Goal: Task Accomplishment & Management: Manage account settings

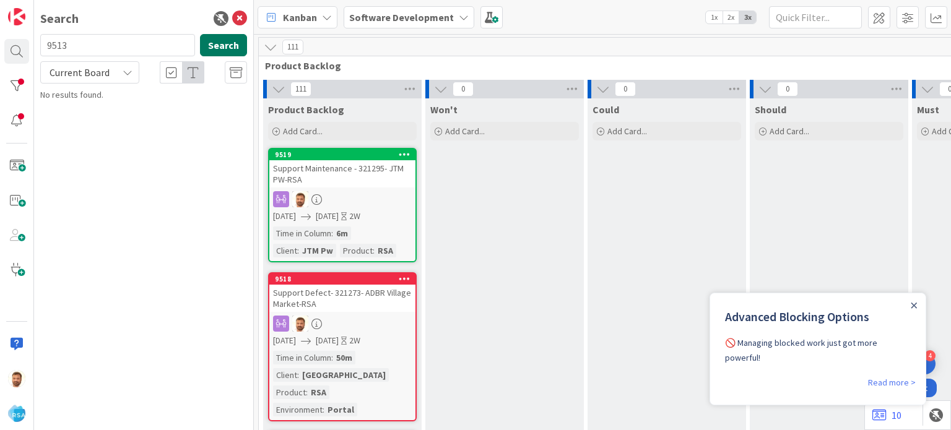
click at [216, 49] on button "Search" at bounding box center [223, 45] width 47 height 22
click at [230, 38] on button "Search" at bounding box center [223, 45] width 47 height 22
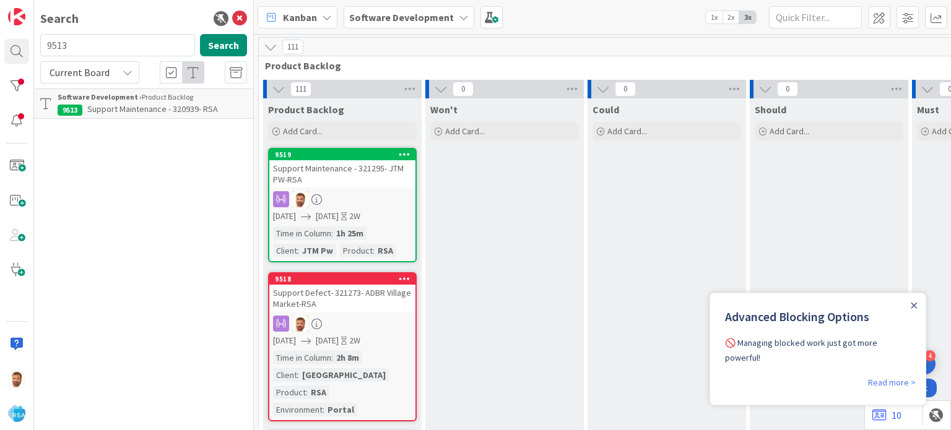
click at [124, 113] on span "Support Maintenance - 320939- RSA" at bounding box center [152, 108] width 131 height 11
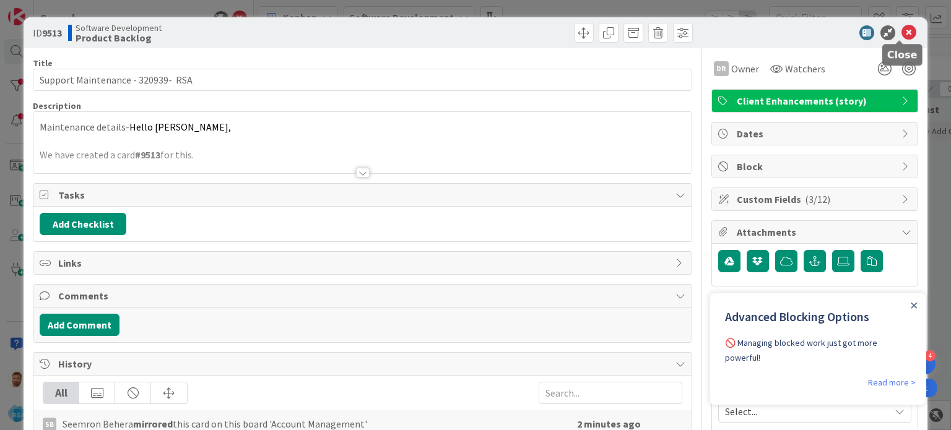
click at [902, 28] on icon at bounding box center [909, 32] width 15 height 15
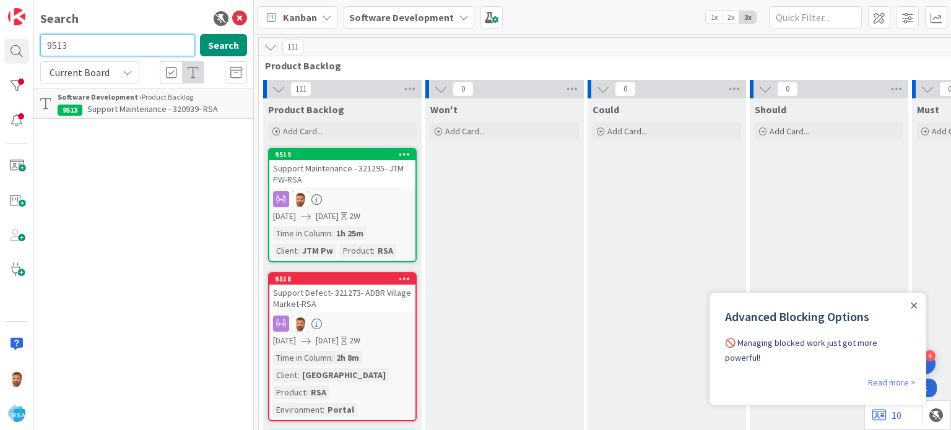
click at [59, 41] on input "9513" at bounding box center [117, 45] width 155 height 22
paste input "8"
click at [212, 37] on button "Search" at bounding box center [223, 45] width 47 height 22
click at [139, 110] on span "Support Defect- 321273- ADBR Village Market-RSA" at bounding box center [142, 115] width 168 height 24
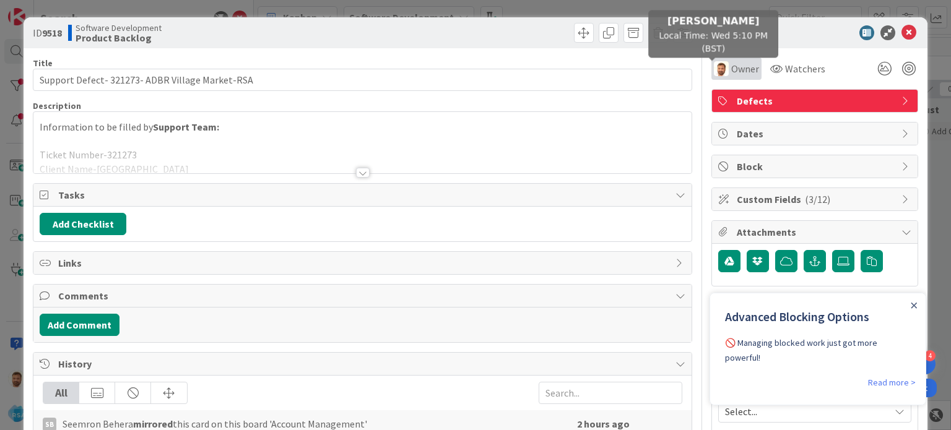
click at [714, 73] on img at bounding box center [721, 68] width 15 height 15
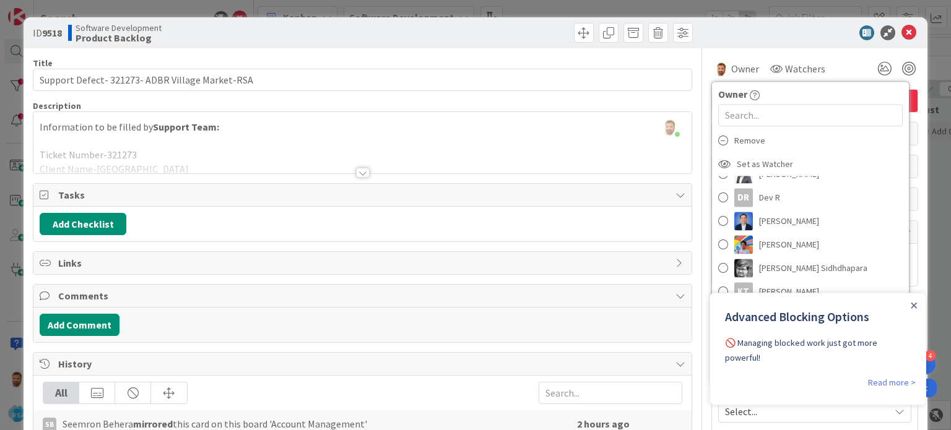
scroll to position [105, 0]
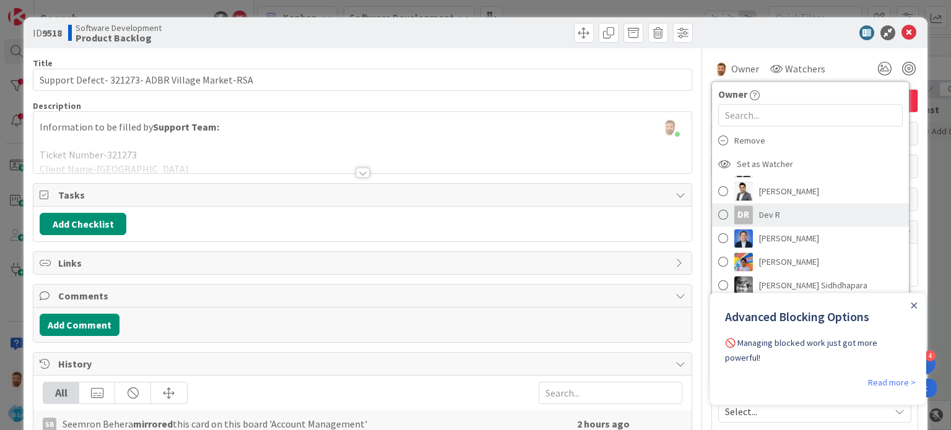
click at [718, 217] on span at bounding box center [723, 215] width 10 height 19
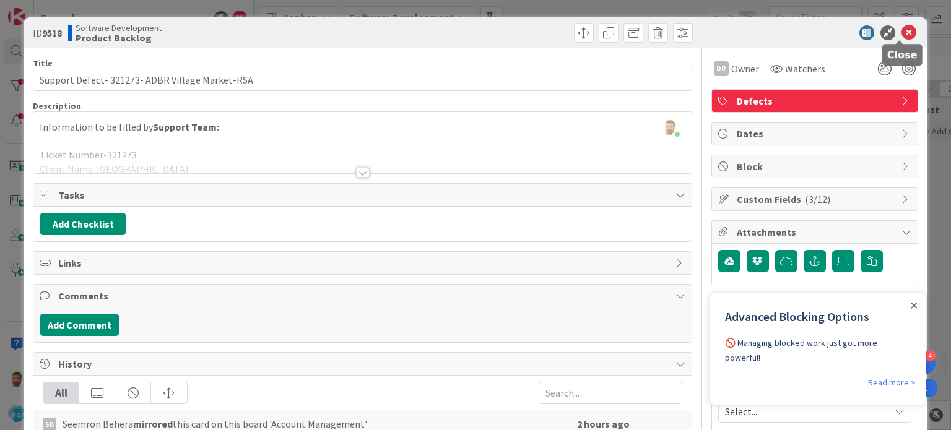
click at [902, 29] on icon at bounding box center [909, 32] width 15 height 15
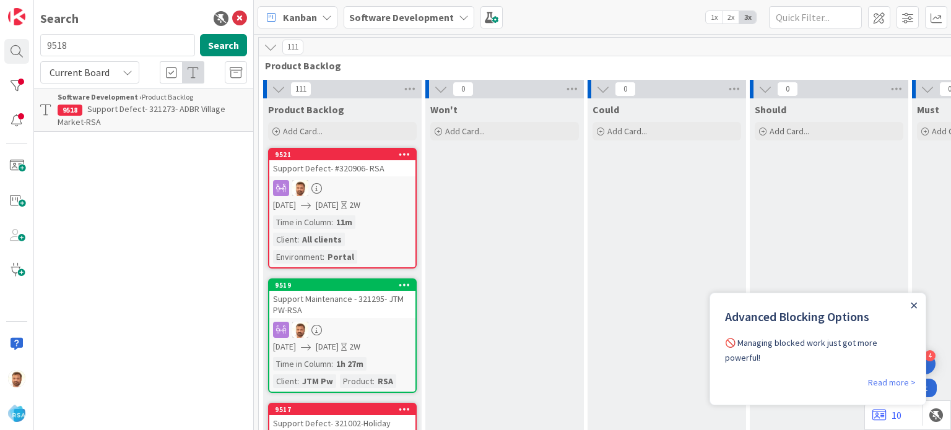
click at [915, 307] on icon "Close Announcement" at bounding box center [915, 306] width 6 height 6
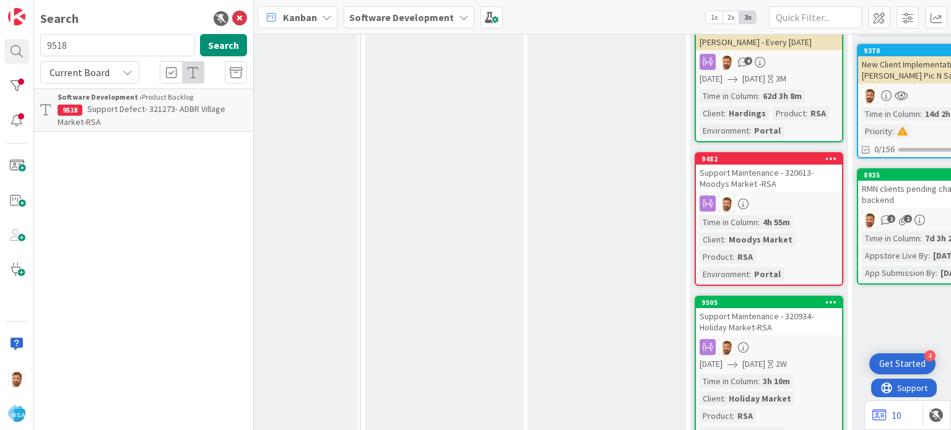
scroll to position [277, 1226]
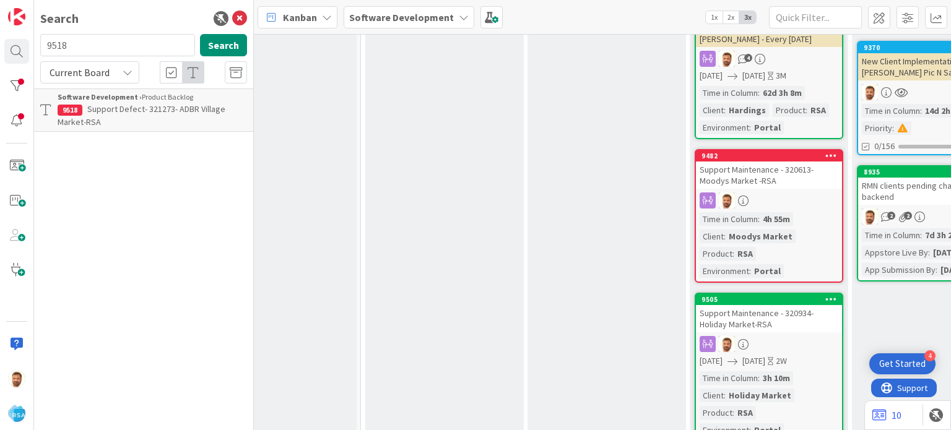
click at [718, 173] on div "Support Maintenance - 320613- Moodys Market -RSA" at bounding box center [769, 175] width 146 height 27
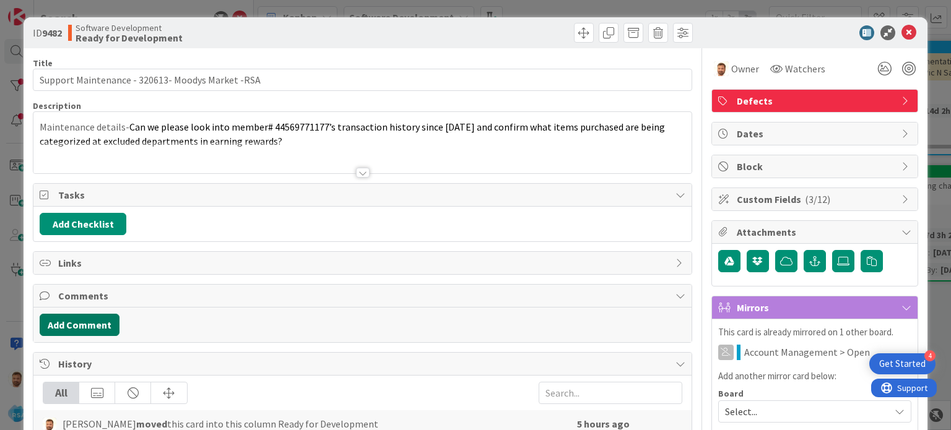
click at [106, 323] on button "Add Comment" at bounding box center [80, 325] width 80 height 22
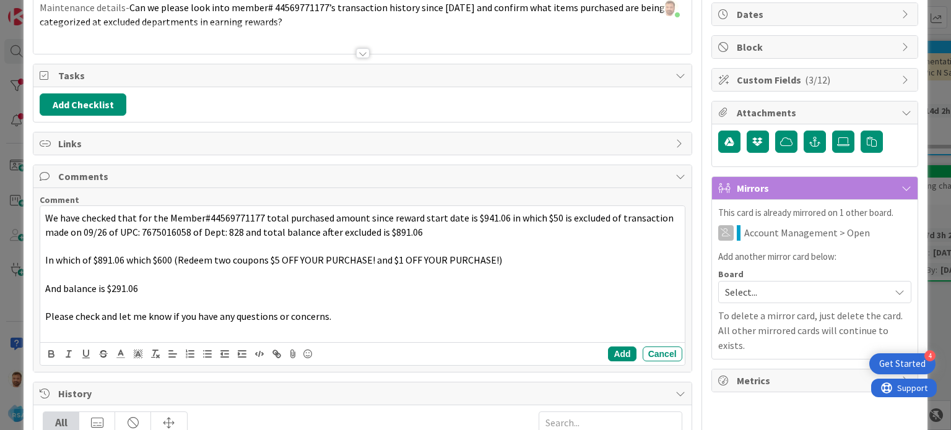
scroll to position [121, 0]
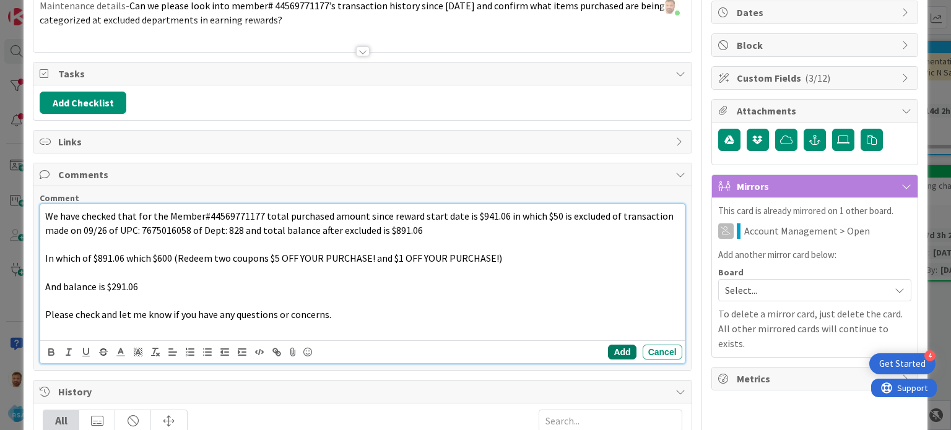
click at [609, 349] on button "Add" at bounding box center [622, 352] width 28 height 15
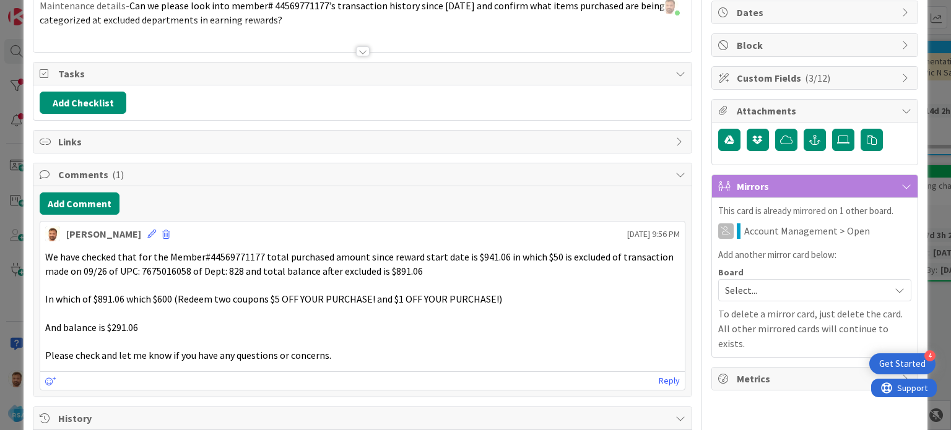
scroll to position [0, 0]
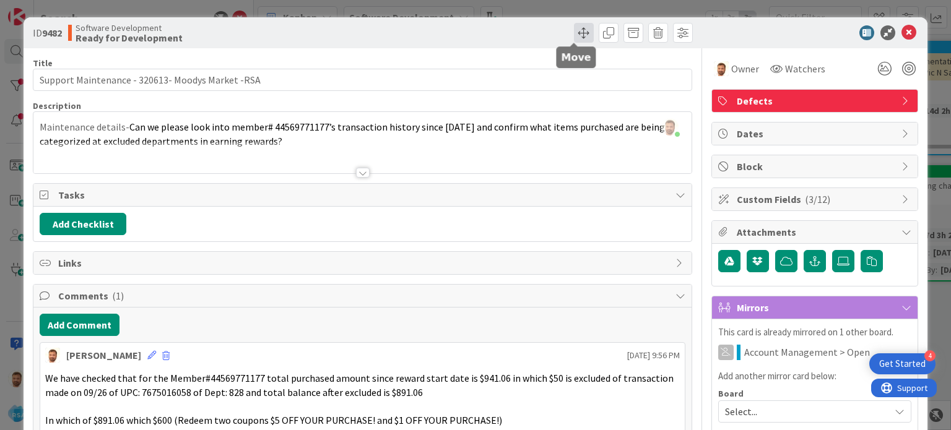
click at [574, 27] on span at bounding box center [584, 33] width 20 height 20
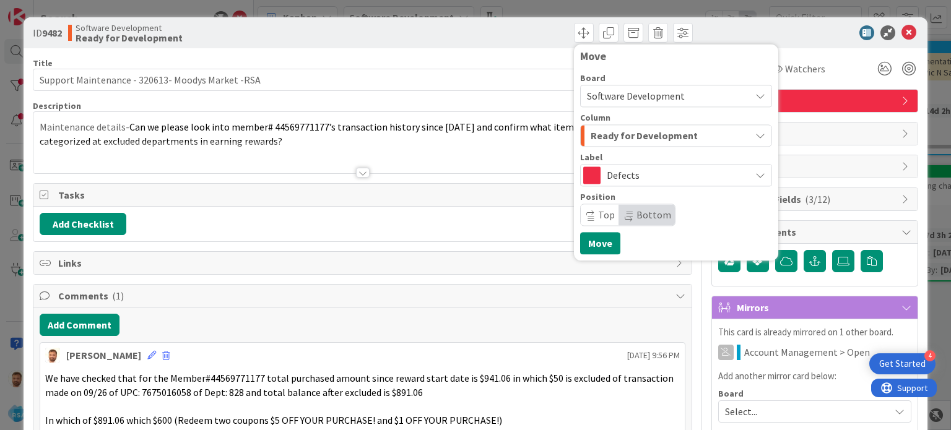
click at [605, 142] on span "Ready for Development" at bounding box center [644, 136] width 107 height 16
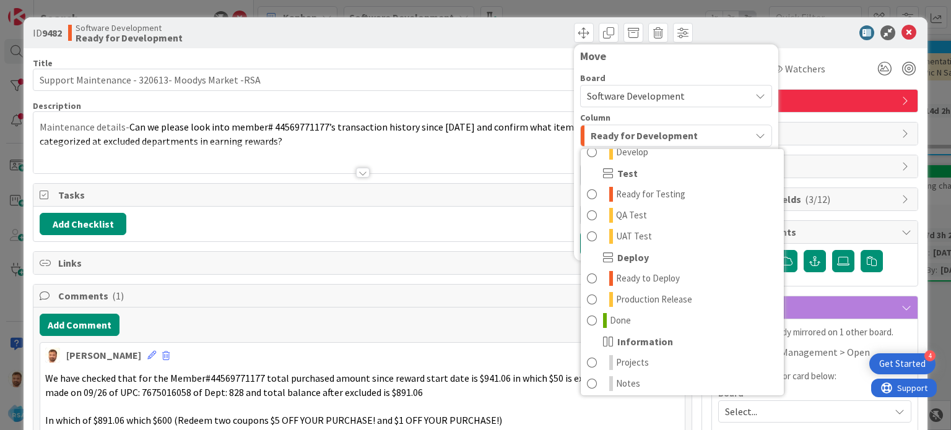
scroll to position [352, 0]
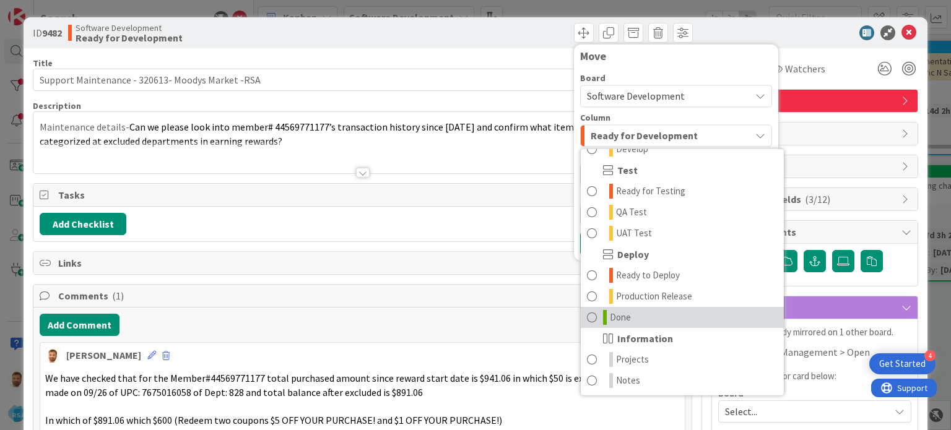
click at [587, 314] on span at bounding box center [592, 317] width 10 height 15
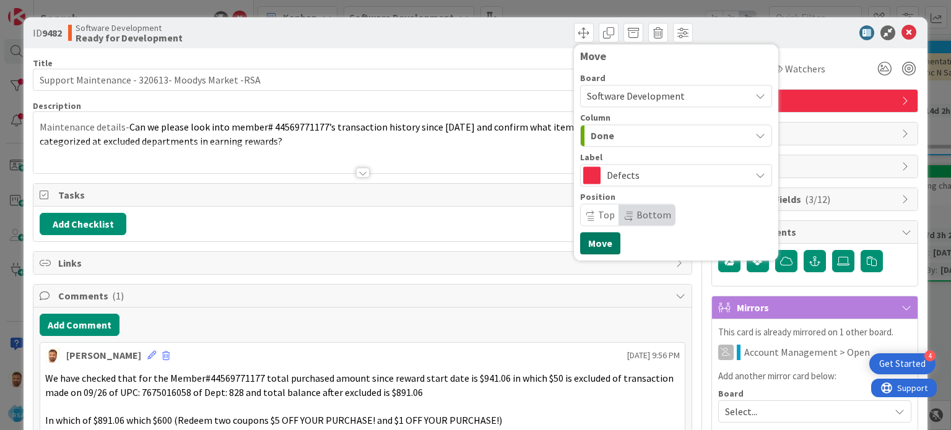
click at [581, 253] on button "Move" at bounding box center [600, 243] width 40 height 22
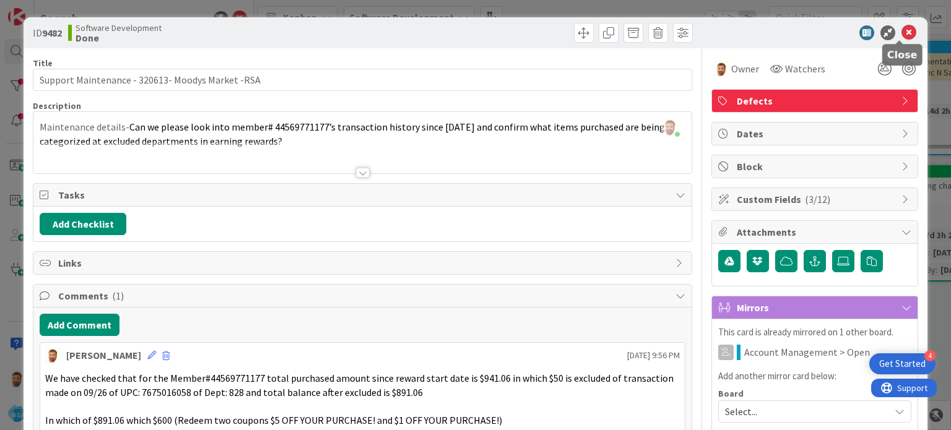
click at [902, 36] on icon at bounding box center [909, 32] width 15 height 15
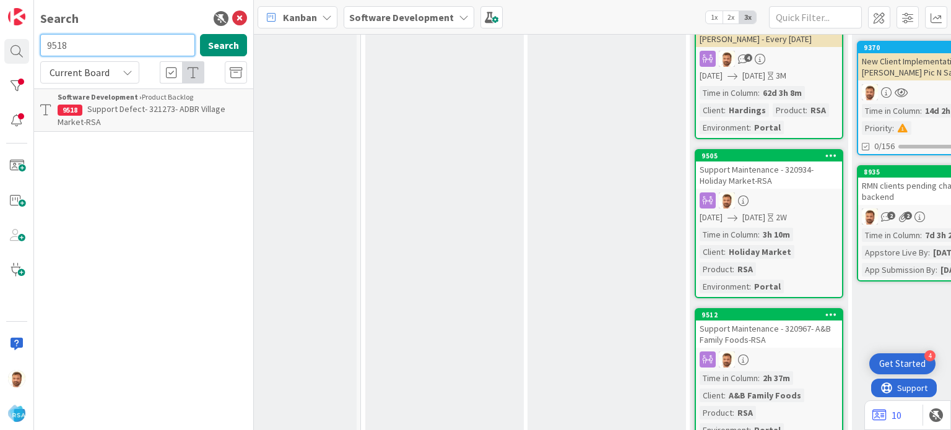
click at [81, 45] on input "9518" at bounding box center [117, 45] width 155 height 22
click at [95, 118] on span "Support Maintenance - 320934- Holiday Market-RSA" at bounding box center [144, 115] width 173 height 24
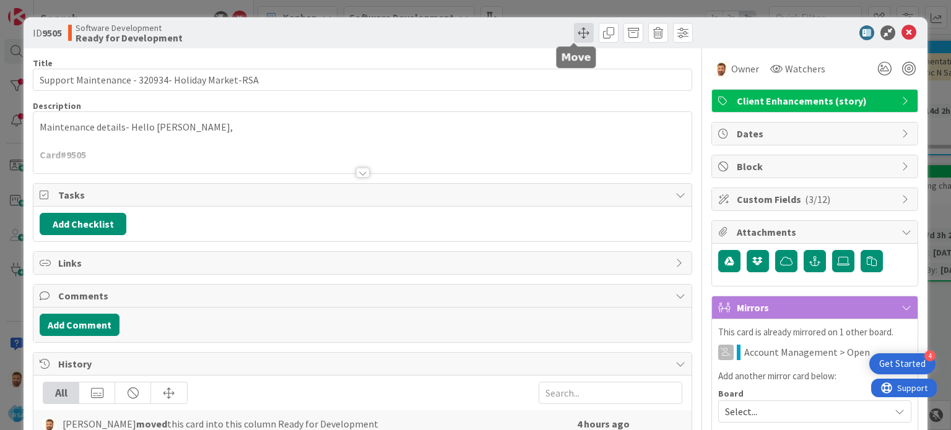
click at [578, 32] on span at bounding box center [584, 33] width 20 height 20
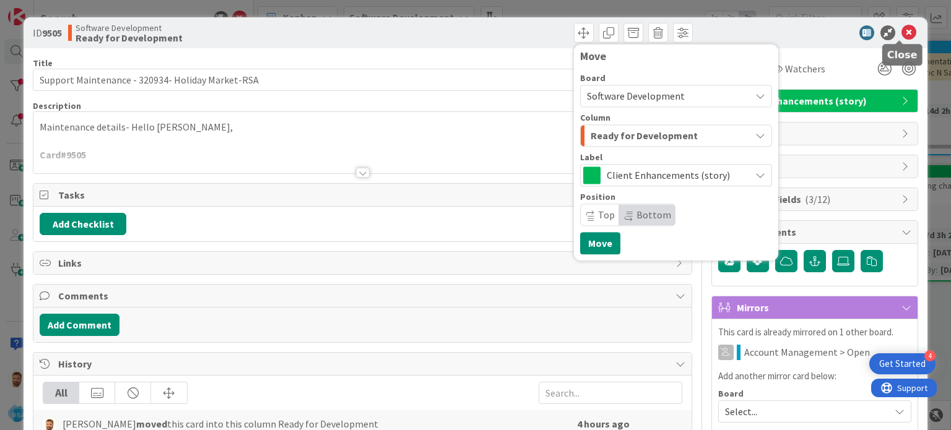
click at [902, 27] on icon at bounding box center [909, 32] width 15 height 15
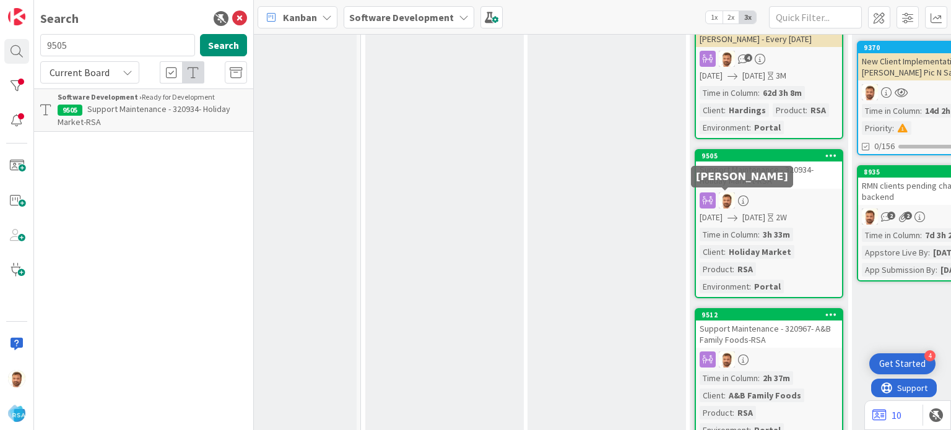
click at [731, 177] on div "Support Maintenance - 320934- Holiday Market-RSA" at bounding box center [769, 175] width 146 height 27
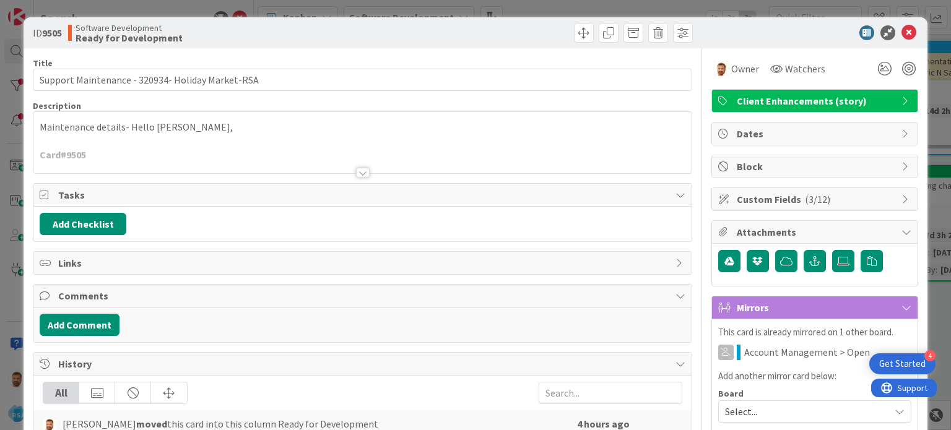
click at [96, 366] on span "History" at bounding box center [363, 364] width 611 height 15
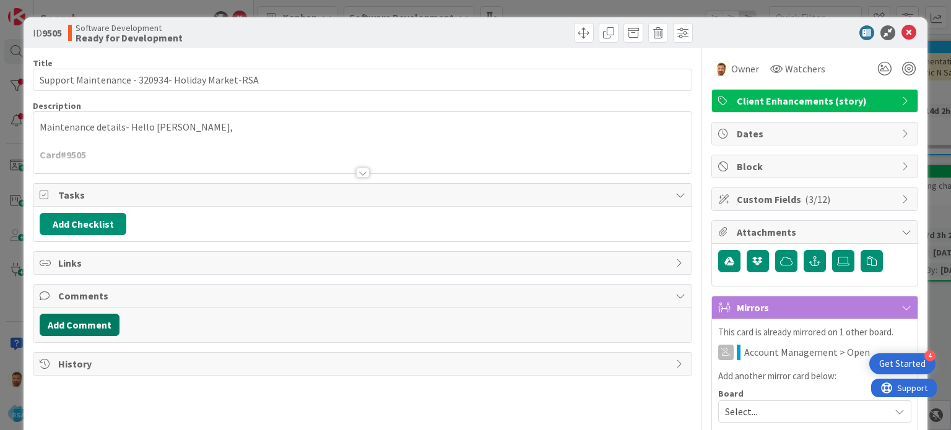
click at [104, 332] on button "Add Comment" at bounding box center [80, 325] width 80 height 22
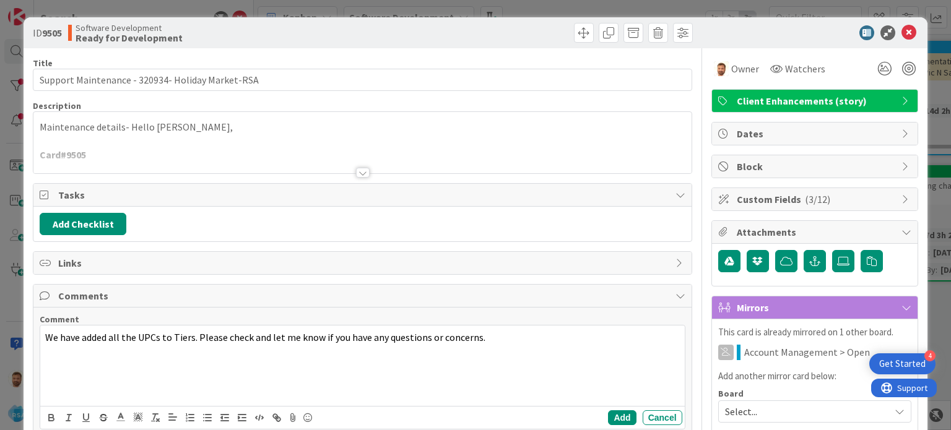
scroll to position [92, 0]
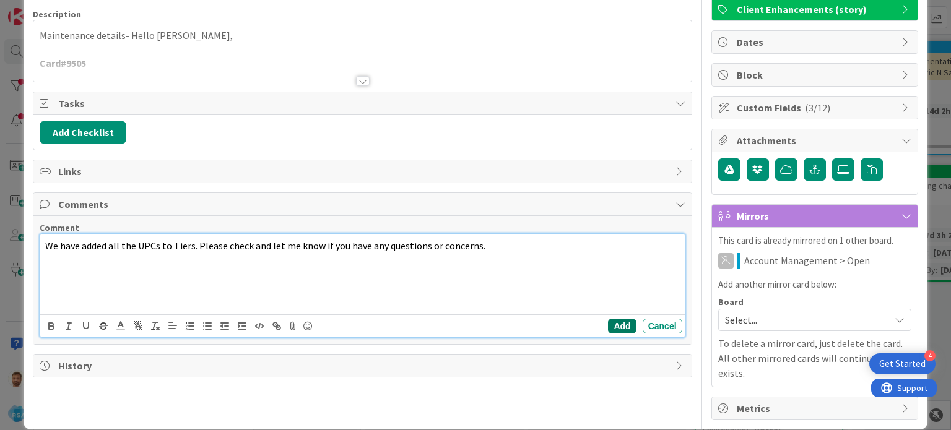
click at [611, 326] on button "Add" at bounding box center [622, 326] width 28 height 15
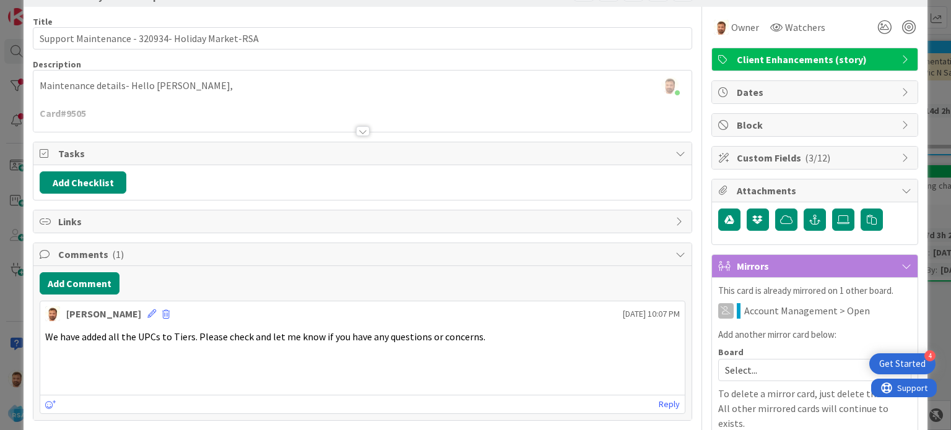
scroll to position [0, 0]
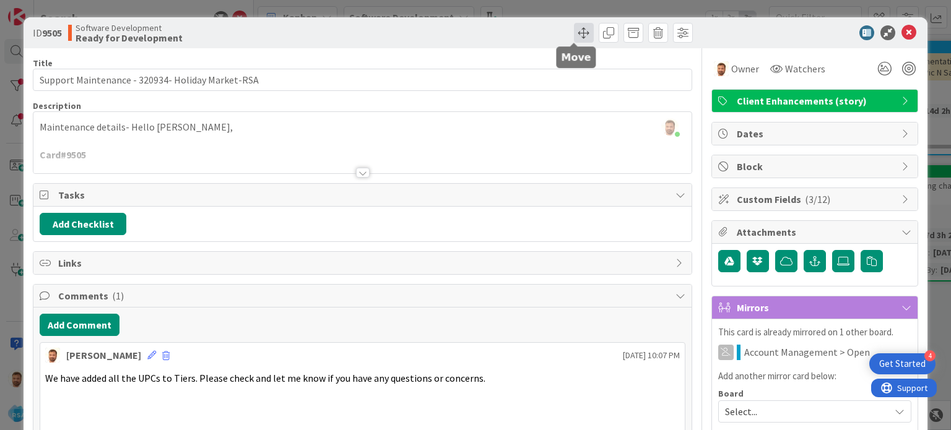
click at [576, 40] on span at bounding box center [584, 33] width 20 height 20
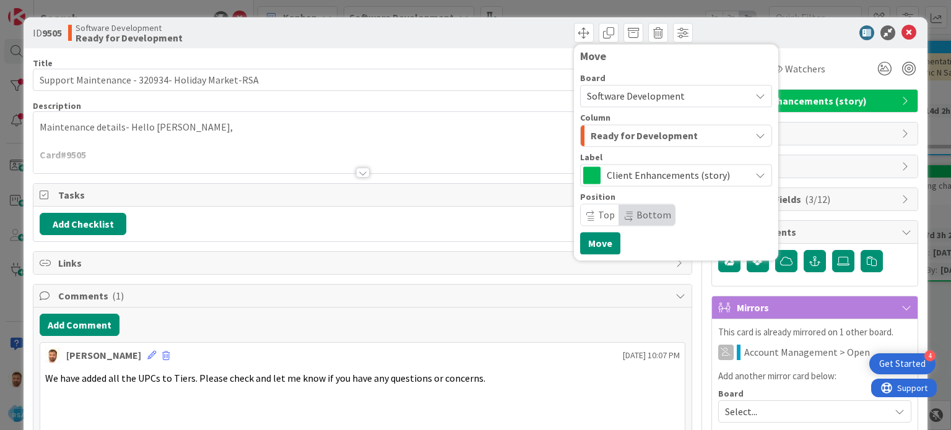
click at [603, 128] on span "Ready for Development" at bounding box center [644, 136] width 107 height 16
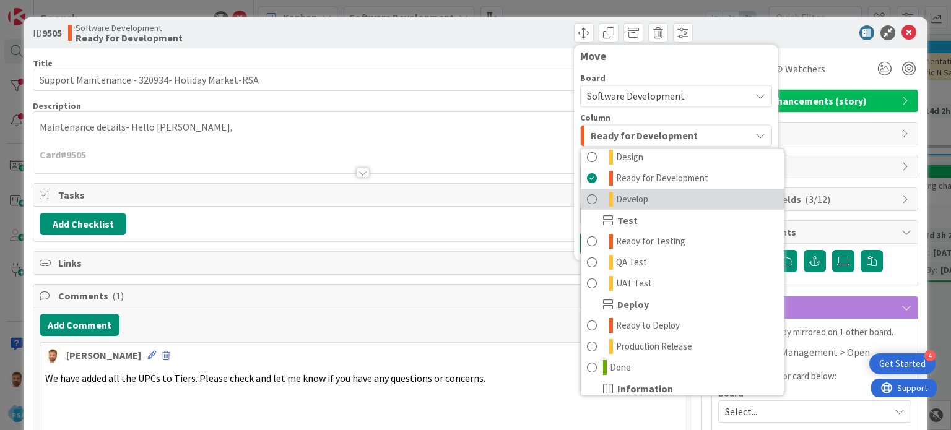
scroll to position [304, 0]
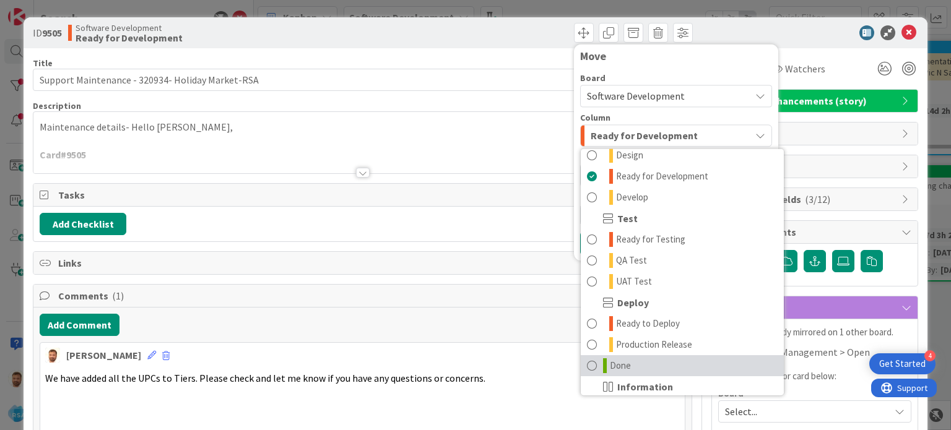
click at [587, 363] on span at bounding box center [592, 366] width 10 height 15
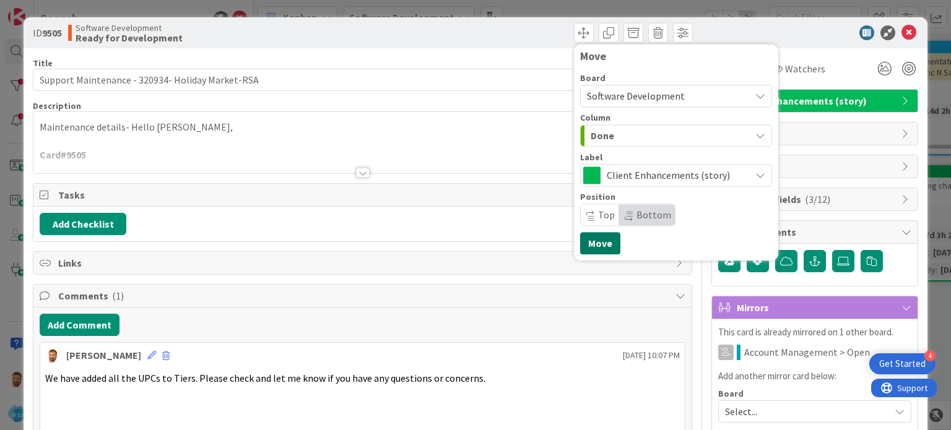
click at [588, 254] on button "Move" at bounding box center [600, 243] width 40 height 22
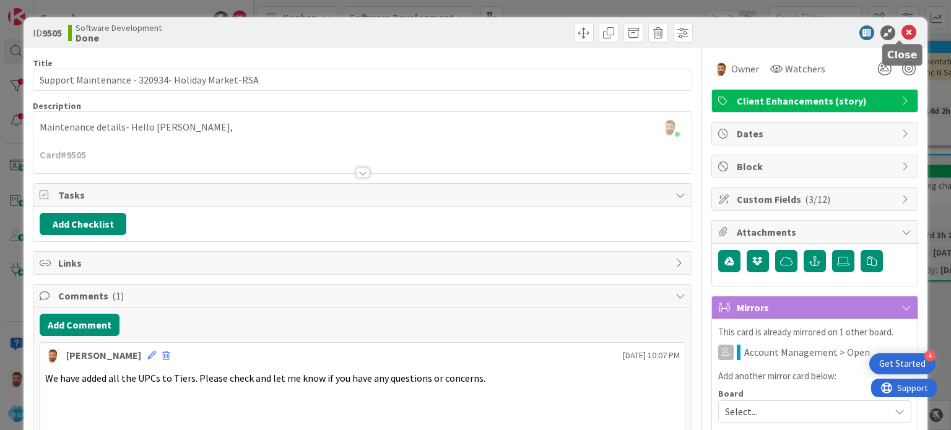
click at [902, 30] on icon at bounding box center [909, 32] width 15 height 15
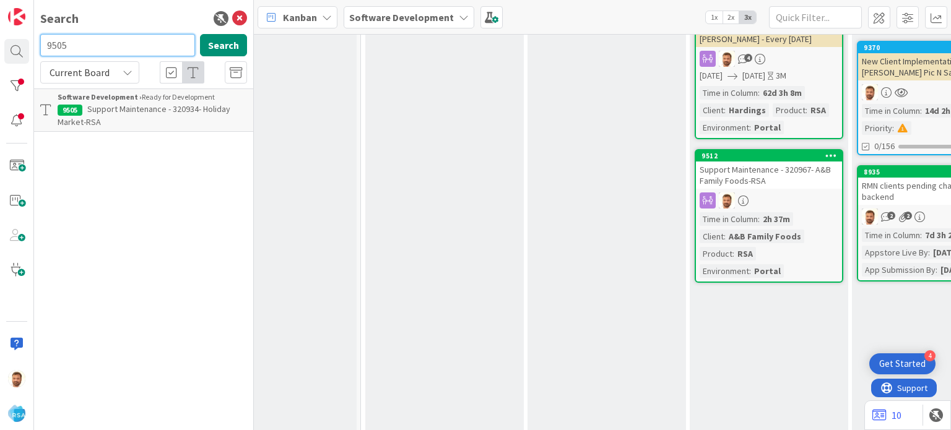
click at [74, 46] on input "9505" at bounding box center [117, 45] width 155 height 22
click at [105, 105] on span "Support Maintenance - 320967- A&B Family Foods-RSA" at bounding box center [151, 115] width 186 height 24
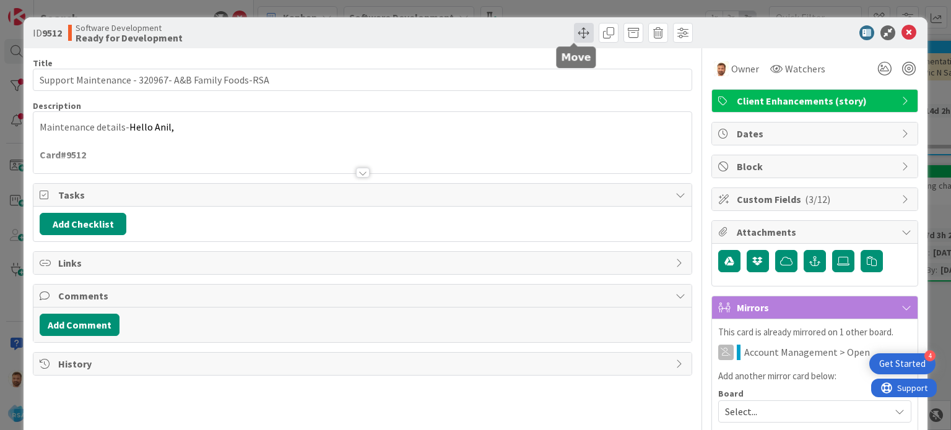
click at [575, 28] on span at bounding box center [584, 33] width 20 height 20
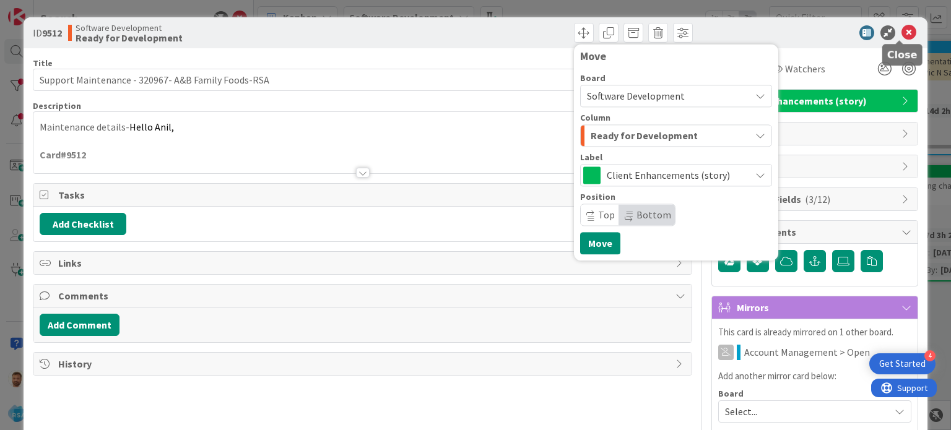
click at [902, 25] on icon at bounding box center [909, 32] width 15 height 15
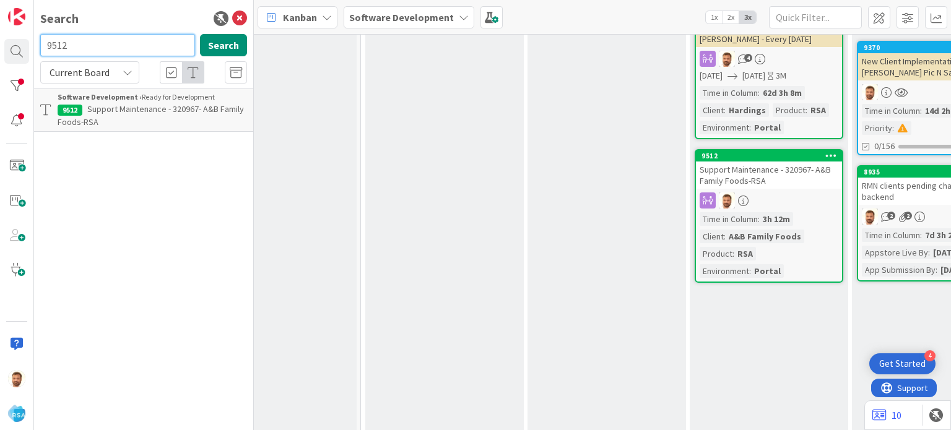
click at [77, 47] on input "9512" at bounding box center [117, 45] width 155 height 22
click at [104, 111] on span "Support Maintenance - #320954- Moodys Market" at bounding box center [148, 115] width 180 height 24
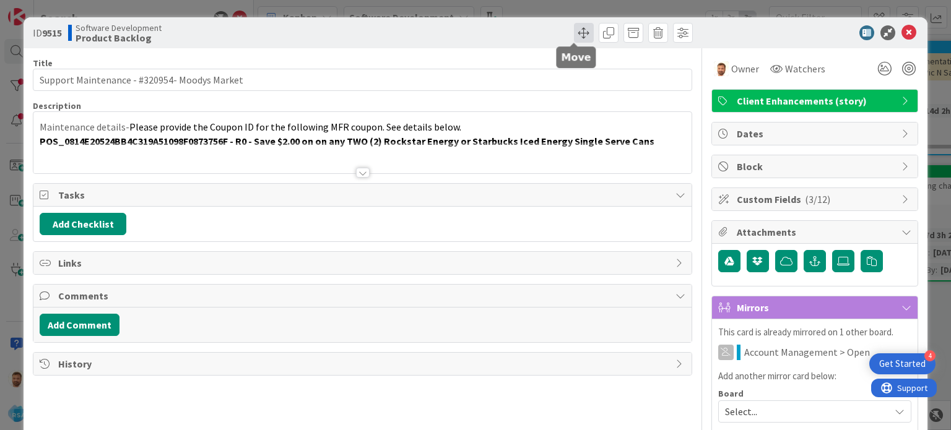
click at [574, 31] on span at bounding box center [584, 33] width 20 height 20
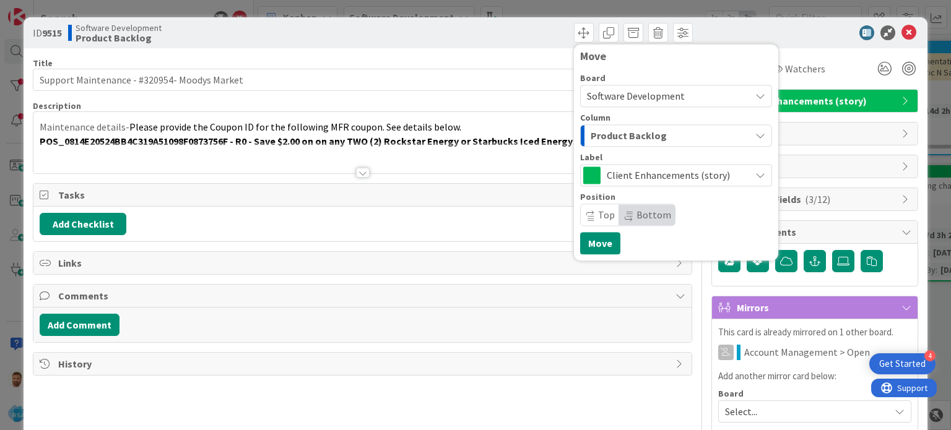
click at [591, 142] on span "Product Backlog" at bounding box center [629, 136] width 76 height 16
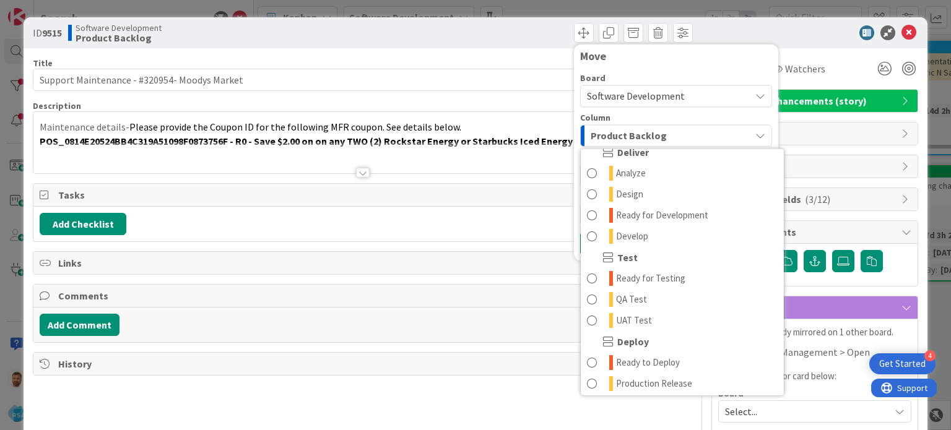
scroll to position [265, 0]
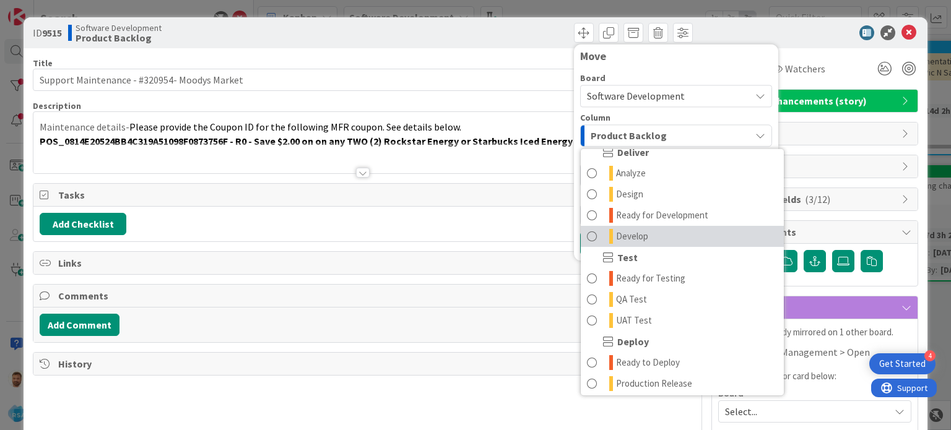
click at [587, 236] on span at bounding box center [592, 236] width 10 height 15
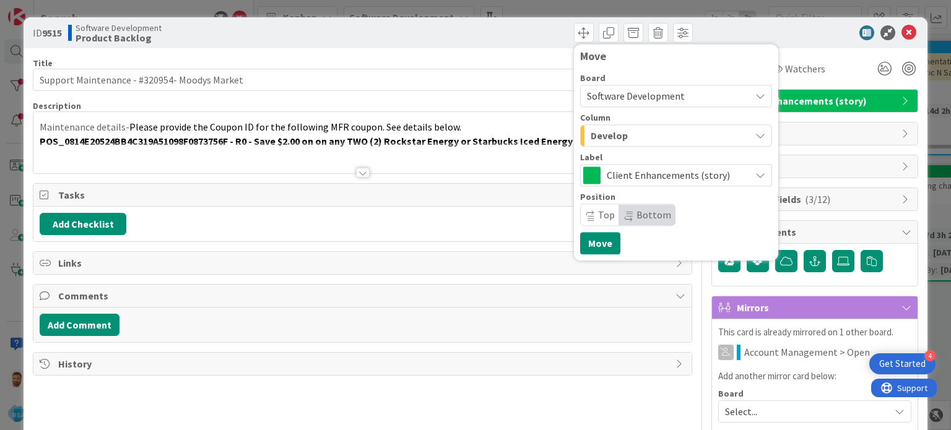
click at [591, 137] on span "Develop" at bounding box center [609, 136] width 37 height 16
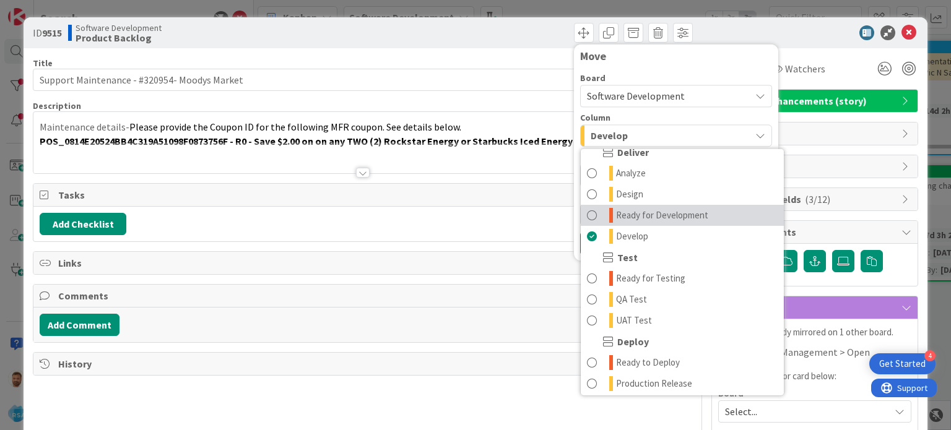
click at [589, 214] on link "Ready for Development" at bounding box center [682, 215] width 203 height 21
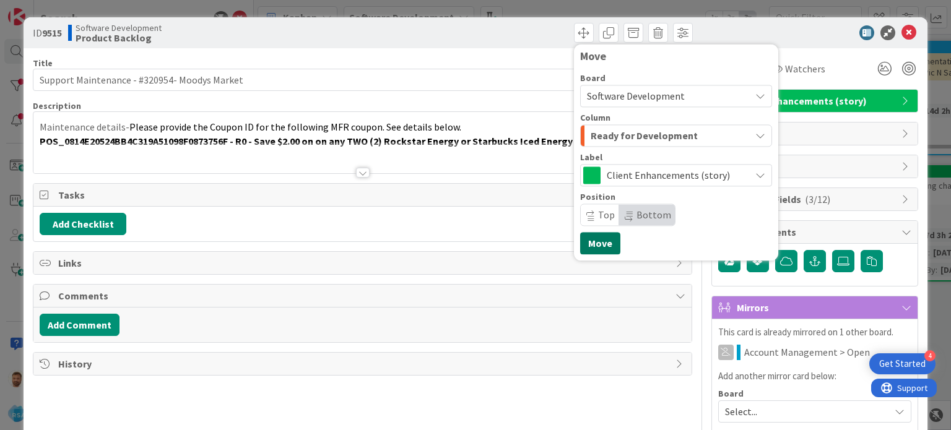
click at [594, 243] on button "Move" at bounding box center [600, 243] width 40 height 22
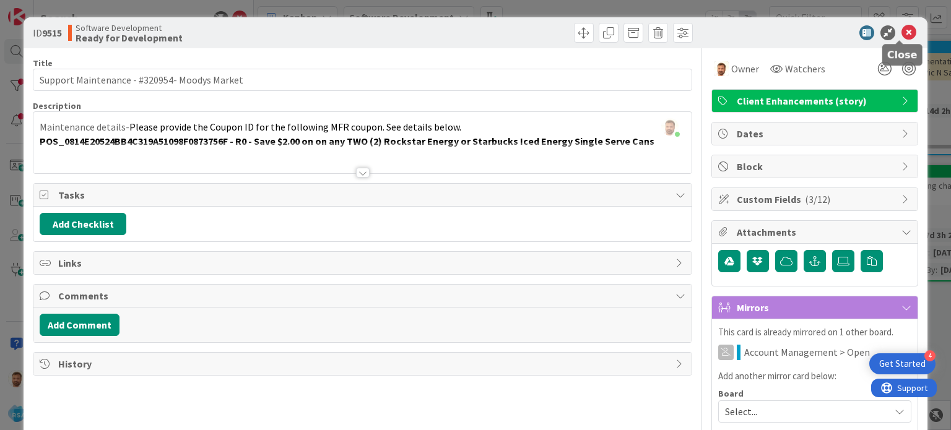
click at [902, 37] on icon at bounding box center [909, 32] width 15 height 15
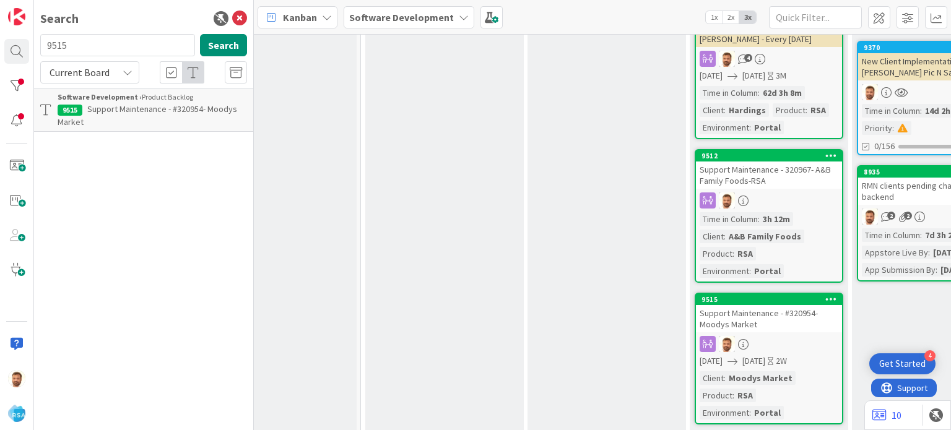
click at [726, 311] on div "Support Maintenance - #320954- Moodys Market" at bounding box center [769, 318] width 146 height 27
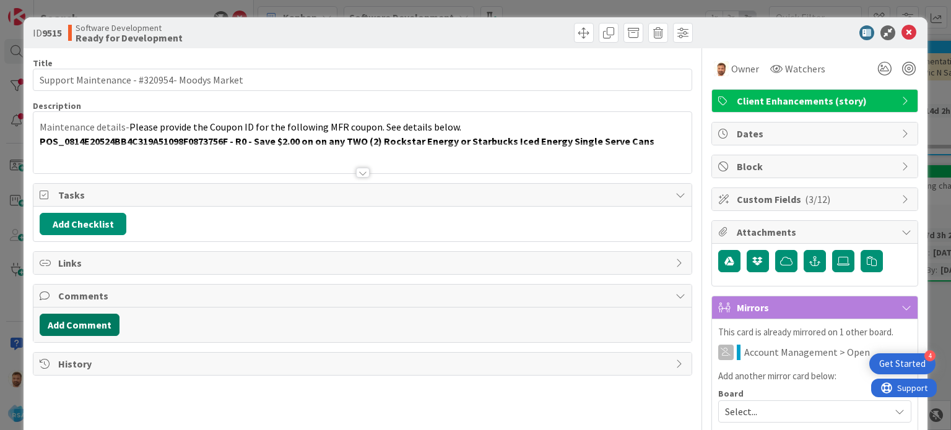
click at [94, 327] on button "Add Comment" at bounding box center [80, 325] width 80 height 22
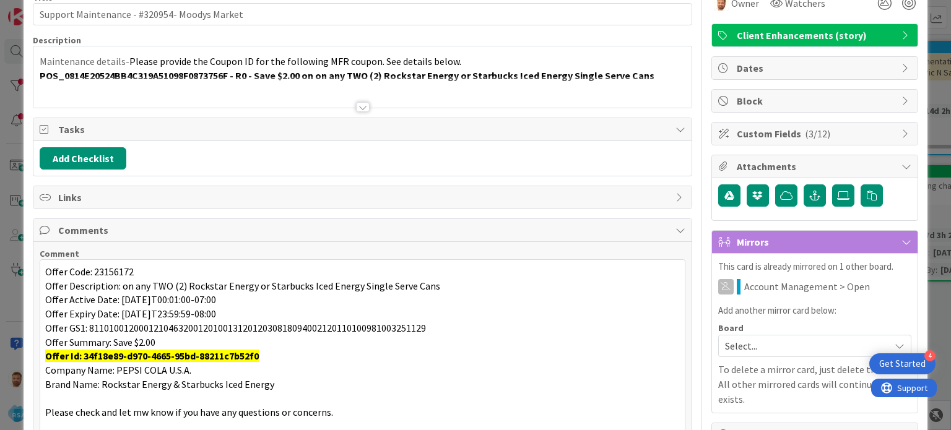
scroll to position [161, 0]
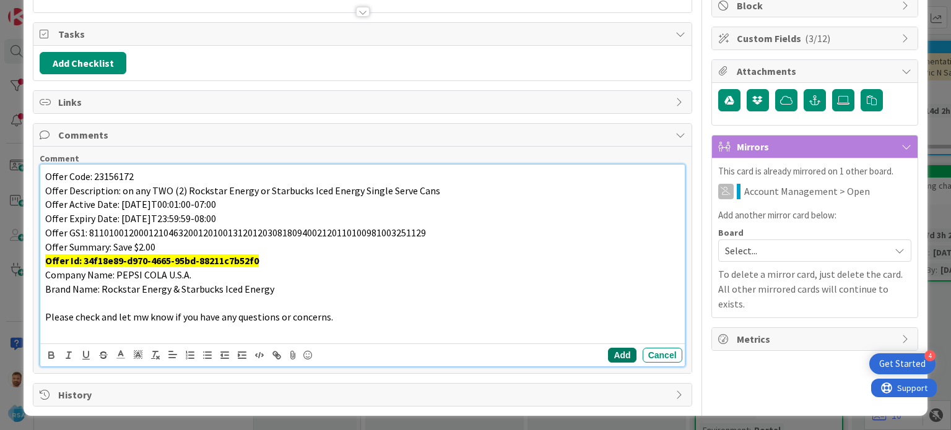
click at [619, 359] on button "Add" at bounding box center [622, 355] width 28 height 15
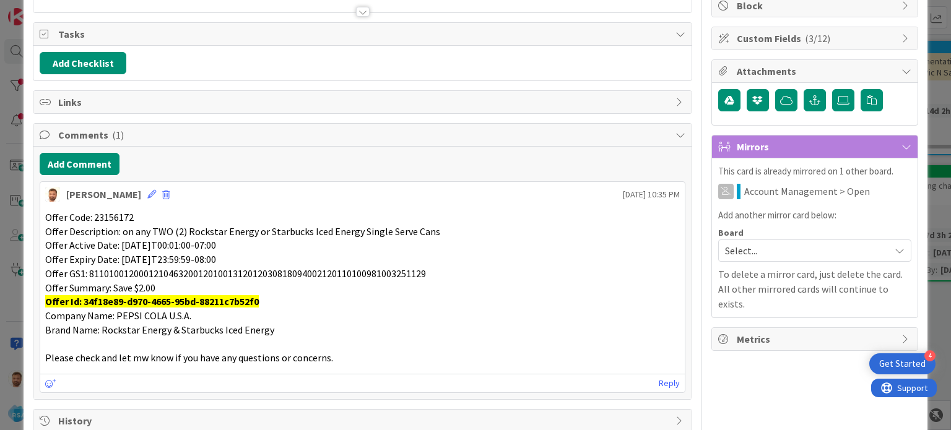
scroll to position [0, 0]
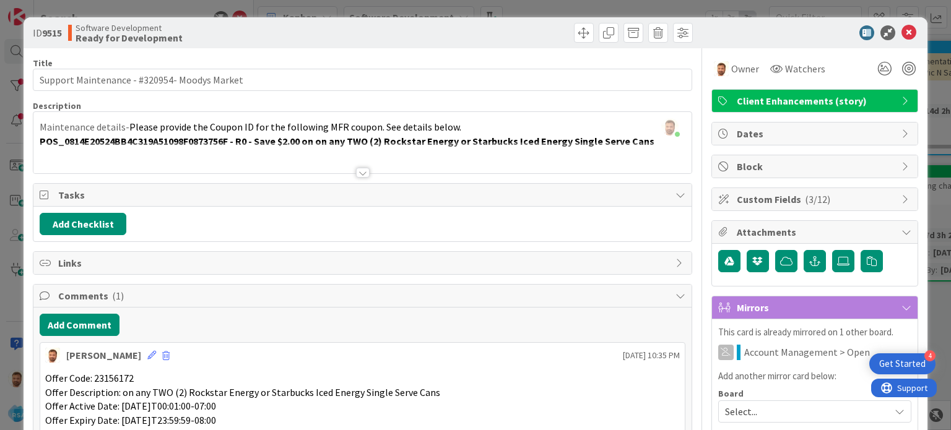
click at [565, 20] on div "ID 9515 Software Development Ready for Development" at bounding box center [476, 32] width 904 height 31
click at [574, 32] on span at bounding box center [584, 33] width 20 height 20
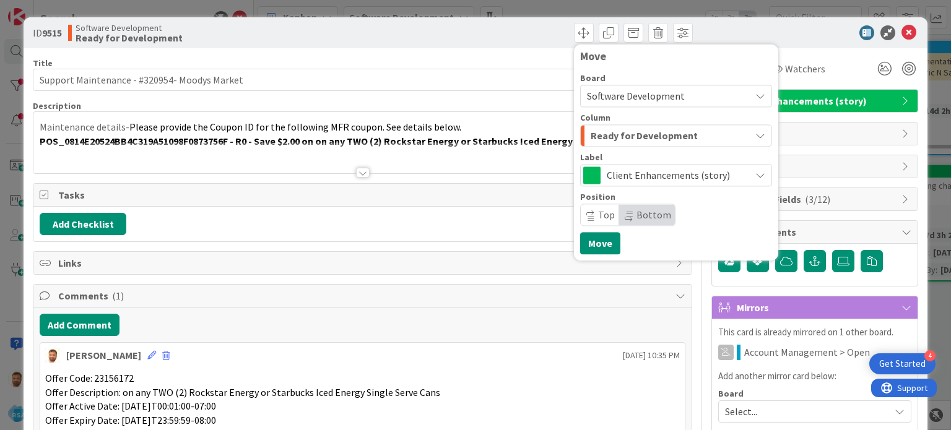
click at [598, 143] on span "Ready for Development" at bounding box center [644, 136] width 107 height 16
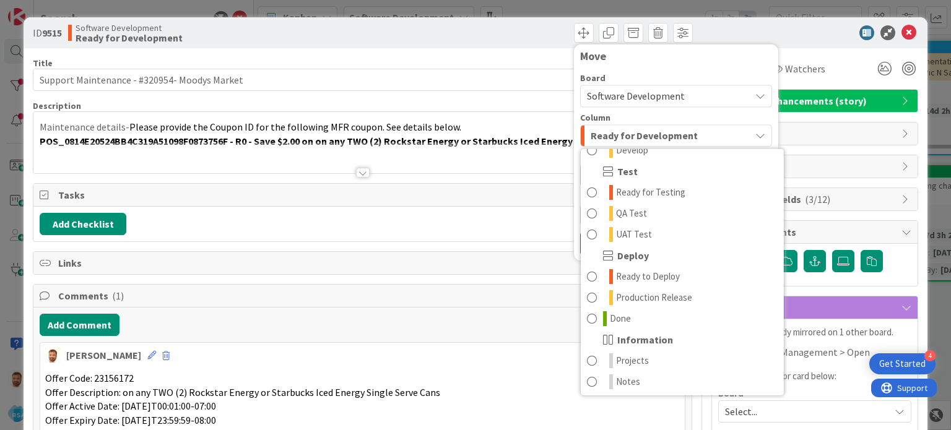
scroll to position [352, 0]
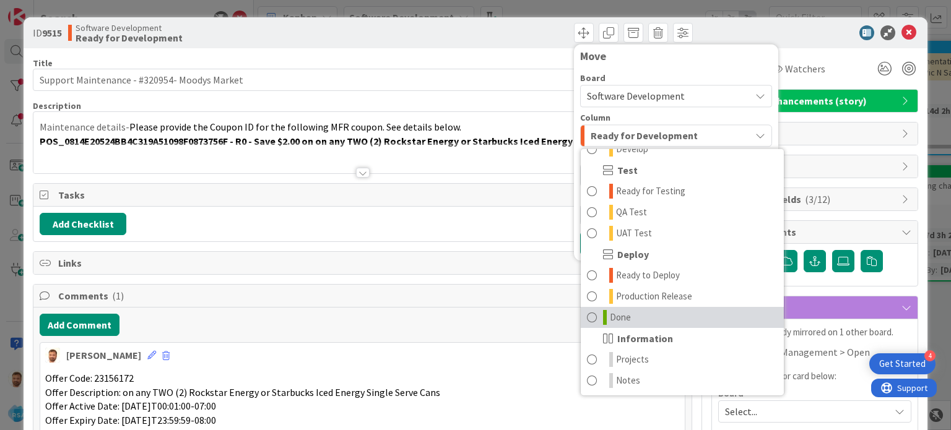
click at [587, 316] on span at bounding box center [592, 317] width 10 height 15
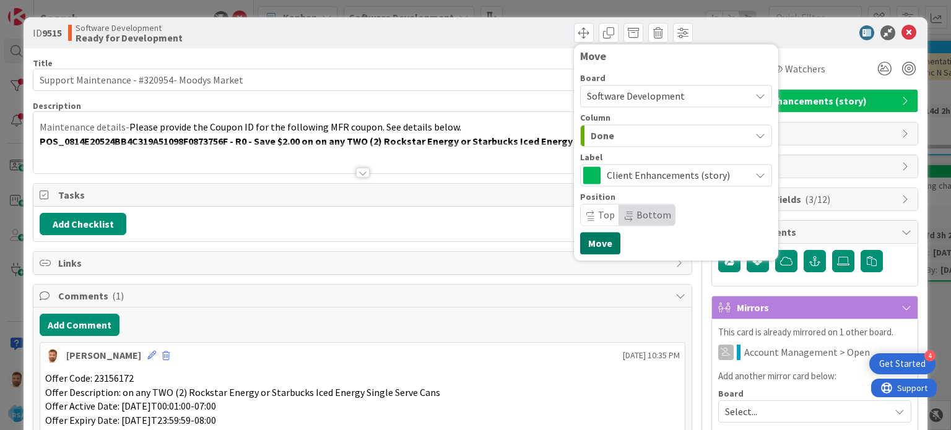
click at [591, 233] on button "Move" at bounding box center [600, 243] width 40 height 22
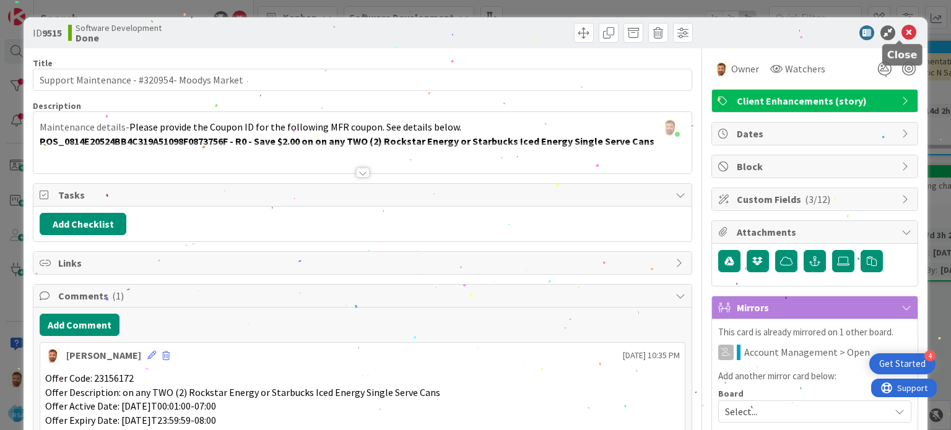
click at [902, 34] on icon at bounding box center [909, 32] width 15 height 15
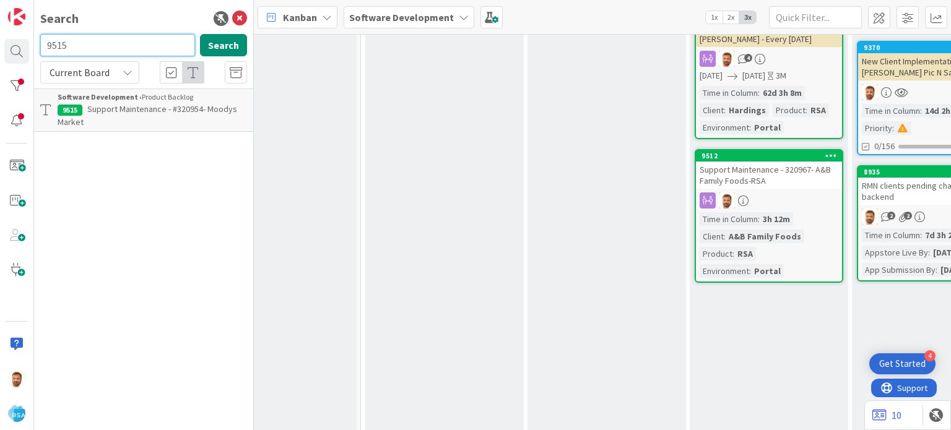
click at [84, 45] on input "9515" at bounding box center [117, 45] width 155 height 22
click at [102, 111] on span "Support Defect- #320944- Tonys supermarket- RSA" at bounding box center [132, 115] width 148 height 24
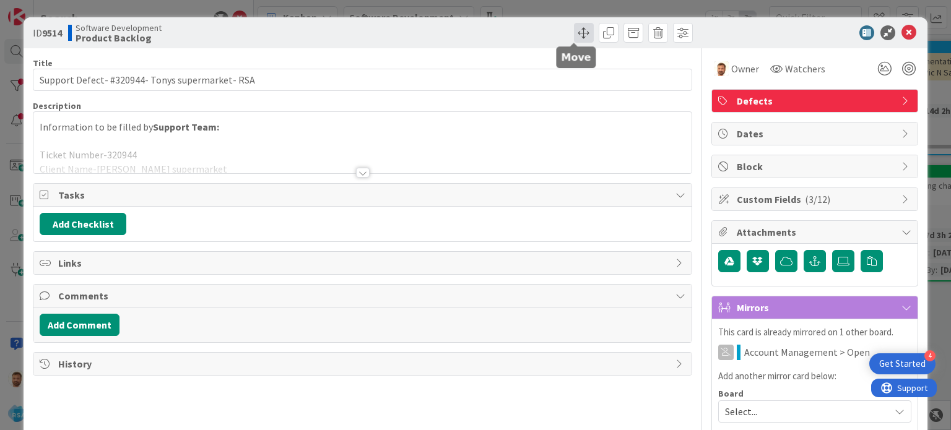
click at [574, 37] on span at bounding box center [584, 33] width 20 height 20
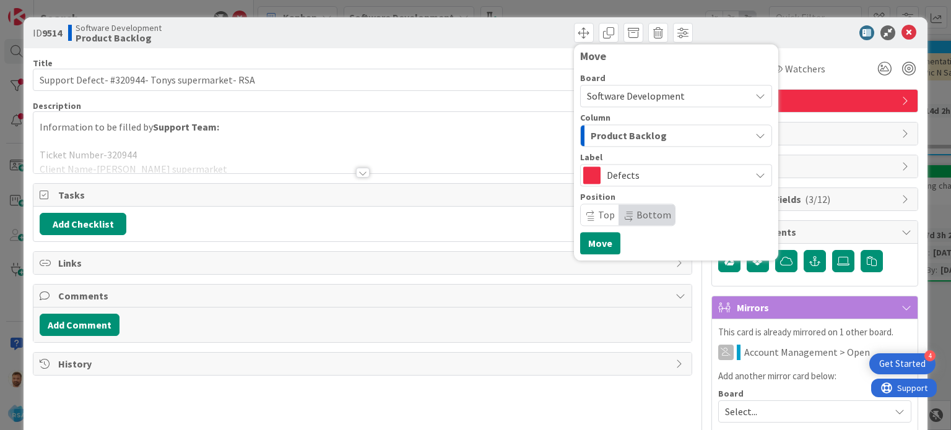
click at [614, 138] on span "Product Backlog" at bounding box center [629, 136] width 76 height 16
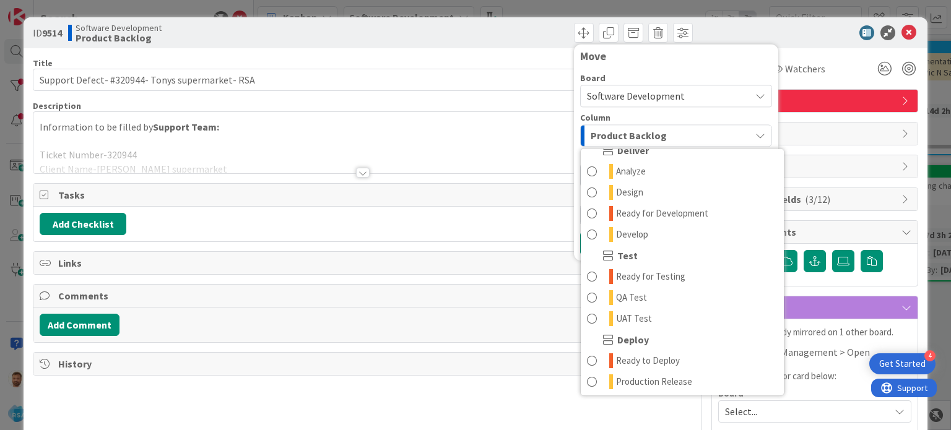
scroll to position [268, 0]
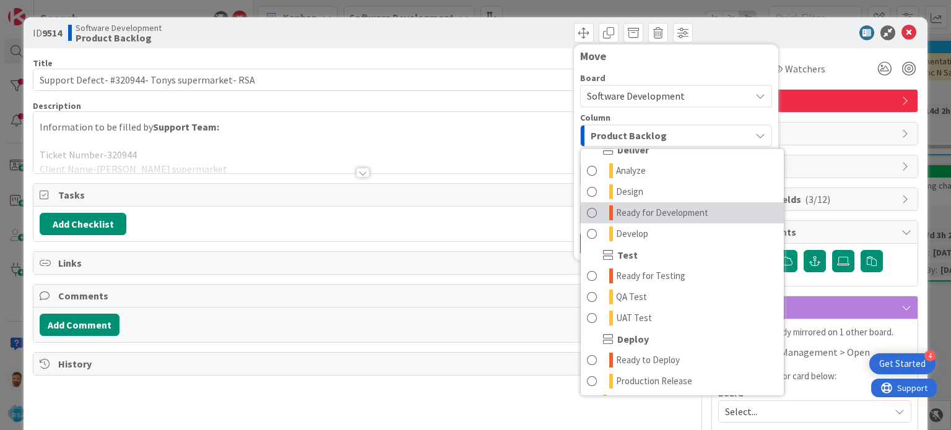
click at [587, 209] on span at bounding box center [592, 213] width 10 height 15
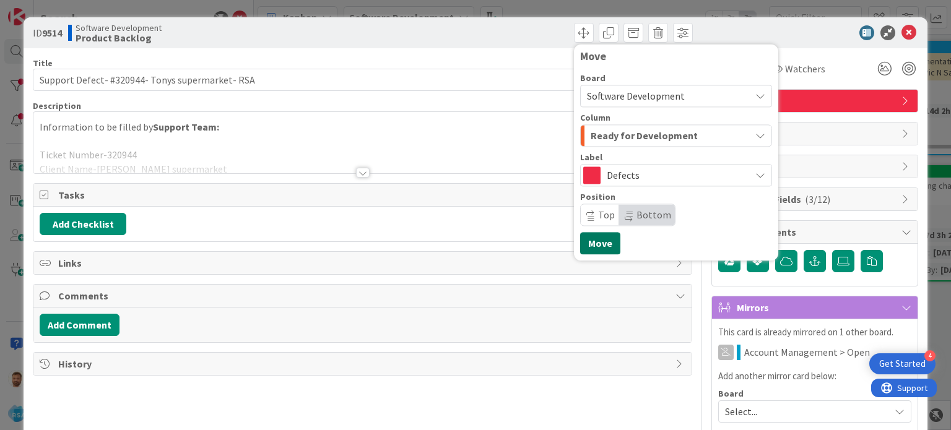
click at [587, 253] on button "Move" at bounding box center [600, 243] width 40 height 22
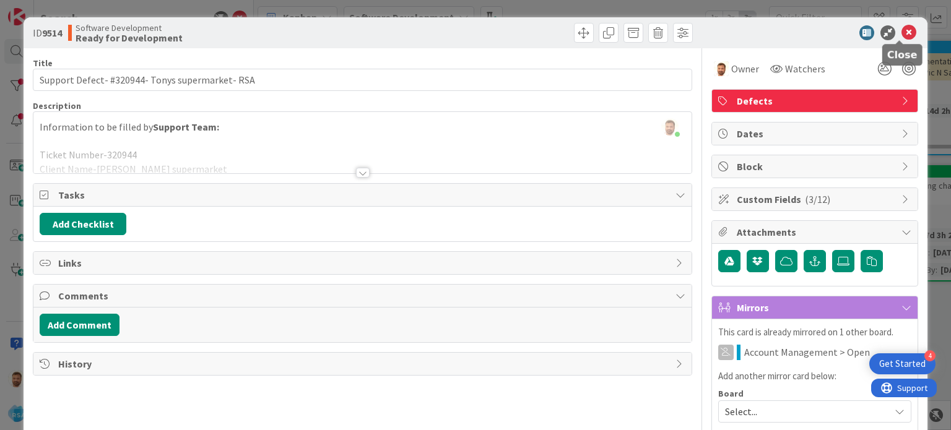
click at [902, 35] on icon at bounding box center [909, 32] width 15 height 15
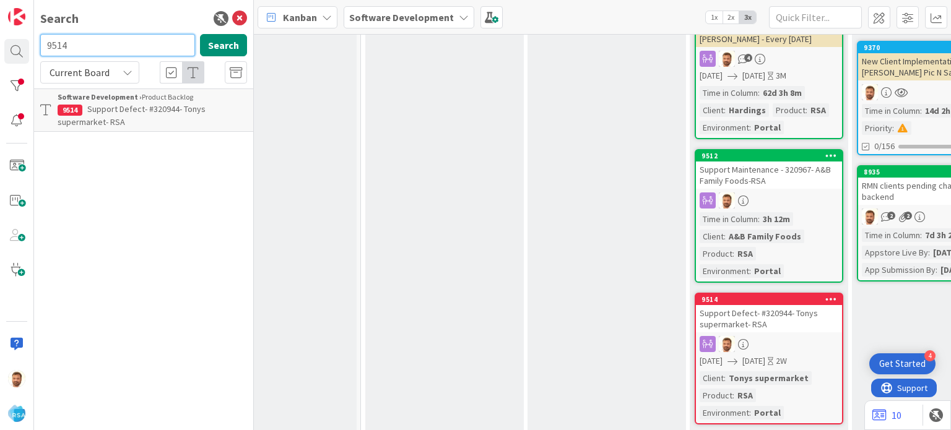
click at [82, 44] on input "9514" at bounding box center [117, 45] width 155 height 22
type input "blue"
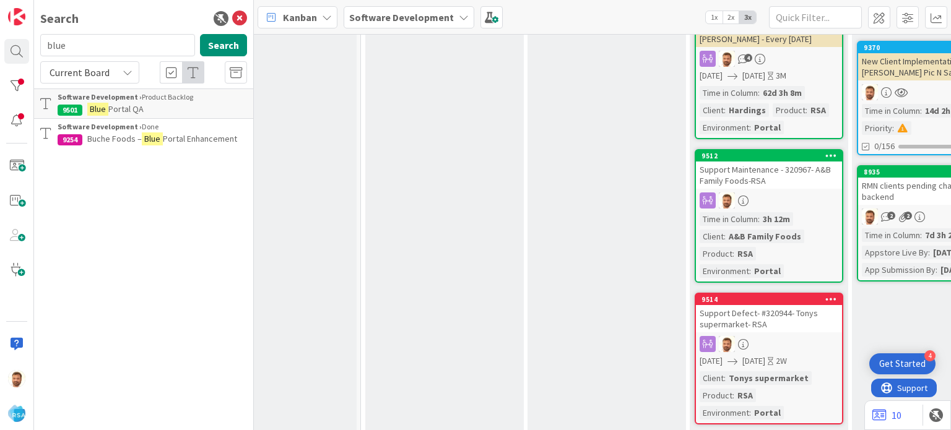
click at [131, 108] on span "Portal QA" at bounding box center [125, 108] width 35 height 11
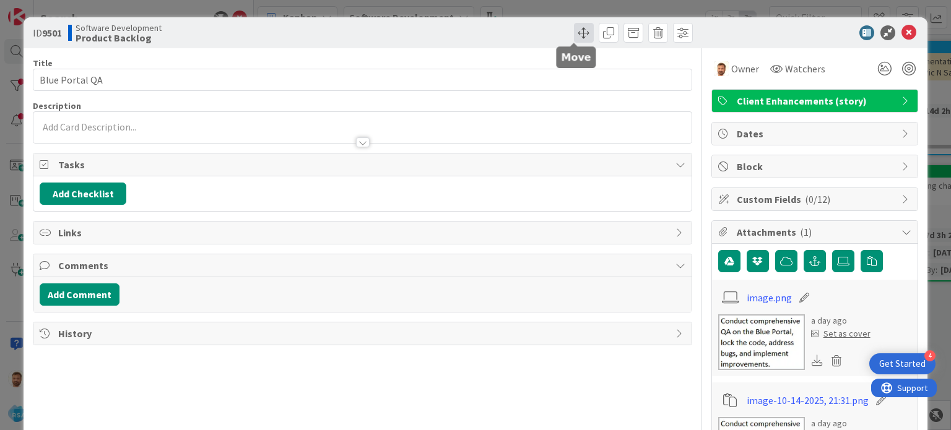
click at [574, 32] on span at bounding box center [584, 33] width 20 height 20
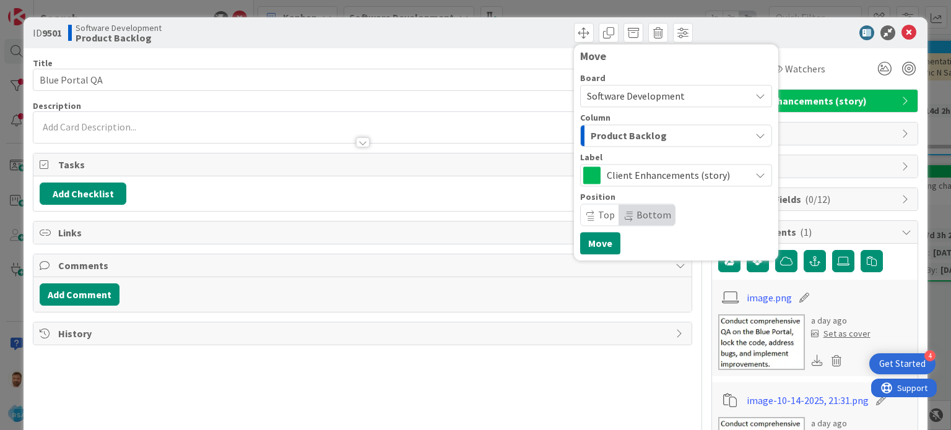
click at [617, 133] on span "Product Backlog" at bounding box center [629, 136] width 76 height 16
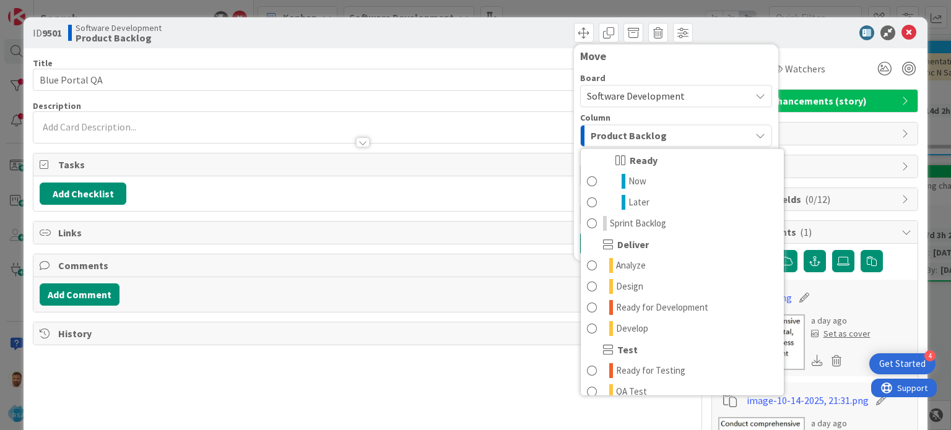
scroll to position [176, 0]
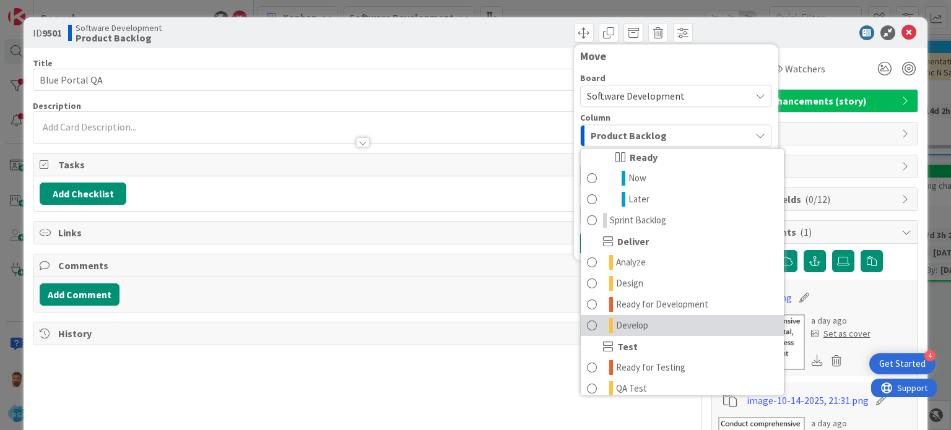
click at [587, 323] on span at bounding box center [592, 325] width 10 height 15
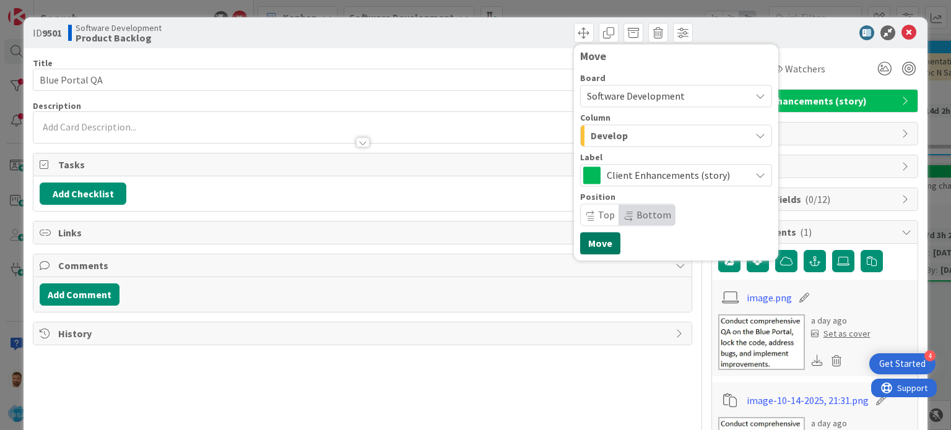
click at [586, 246] on button "Move" at bounding box center [600, 243] width 40 height 22
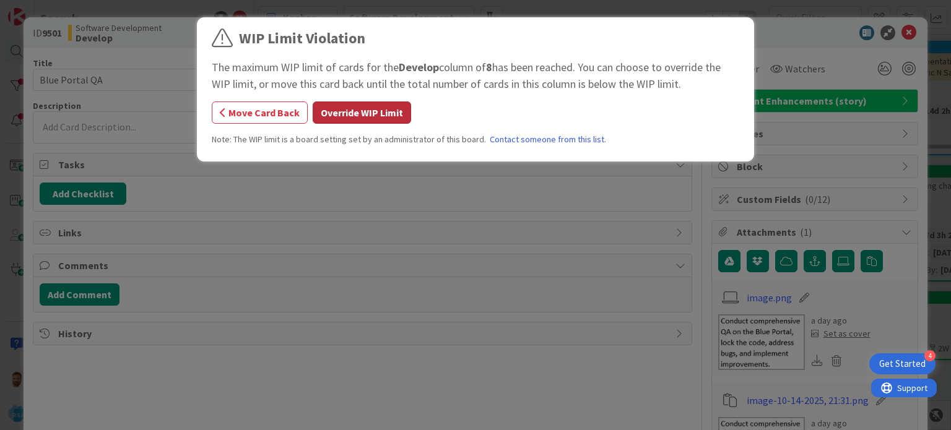
click at [387, 116] on button "Override WIP Limit" at bounding box center [362, 113] width 98 height 22
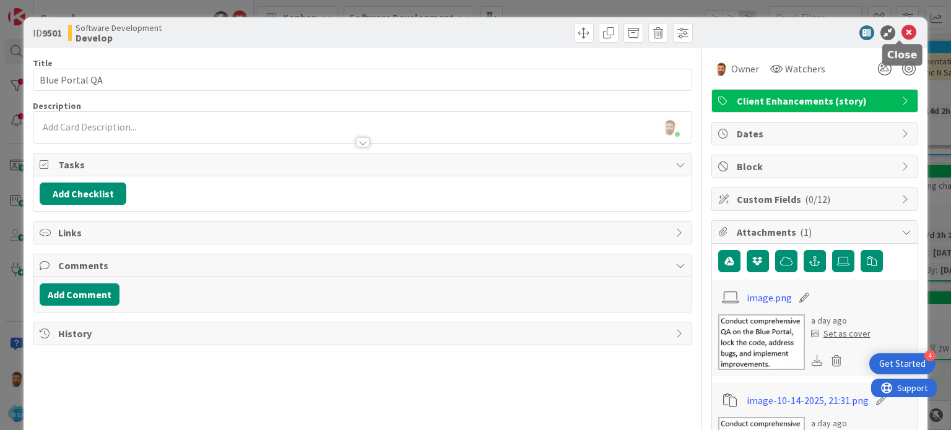
click at [902, 30] on icon at bounding box center [909, 32] width 15 height 15
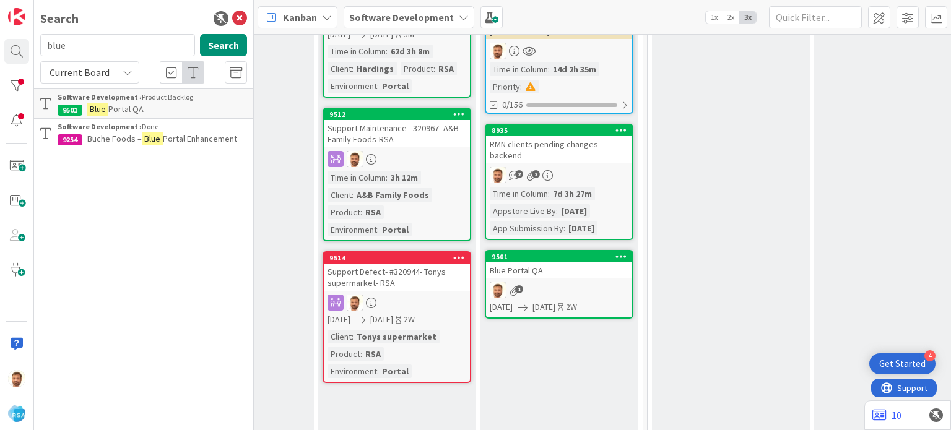
scroll to position [319, 1598]
click at [555, 265] on div "9501 Blue Portal QA 1 [DATE] [DATE] 2W" at bounding box center [559, 284] width 149 height 69
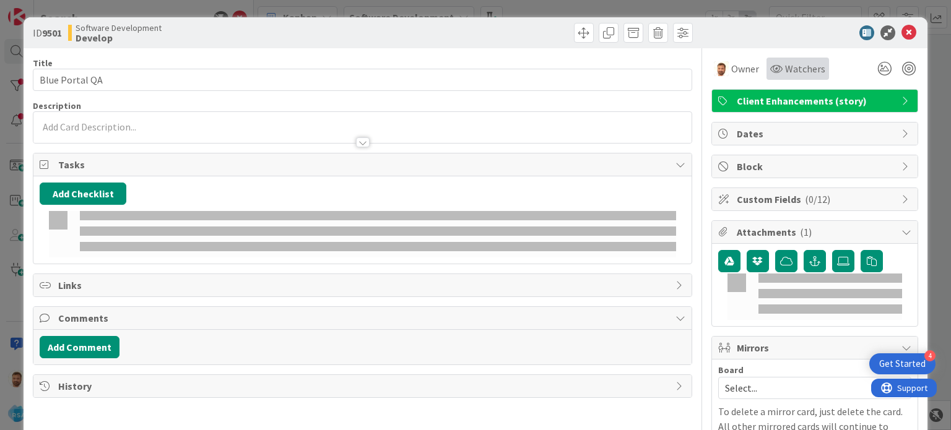
click at [785, 64] on span "Watchers" at bounding box center [805, 68] width 40 height 15
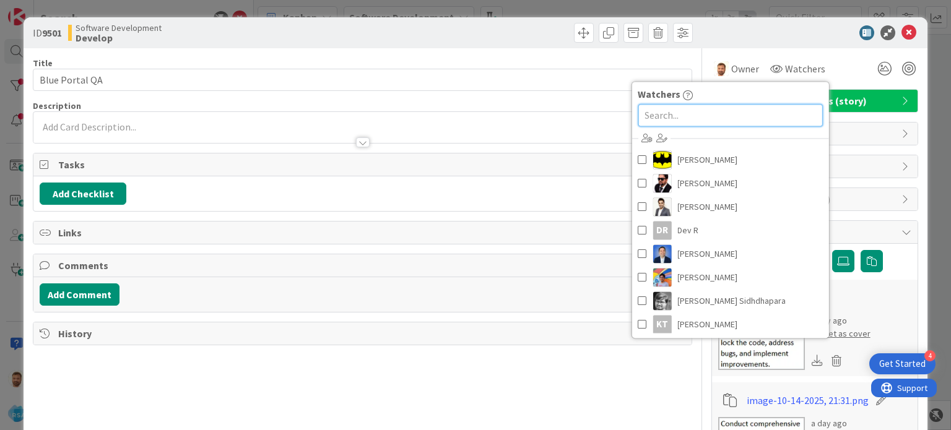
click at [671, 111] on input "text" at bounding box center [730, 115] width 185 height 22
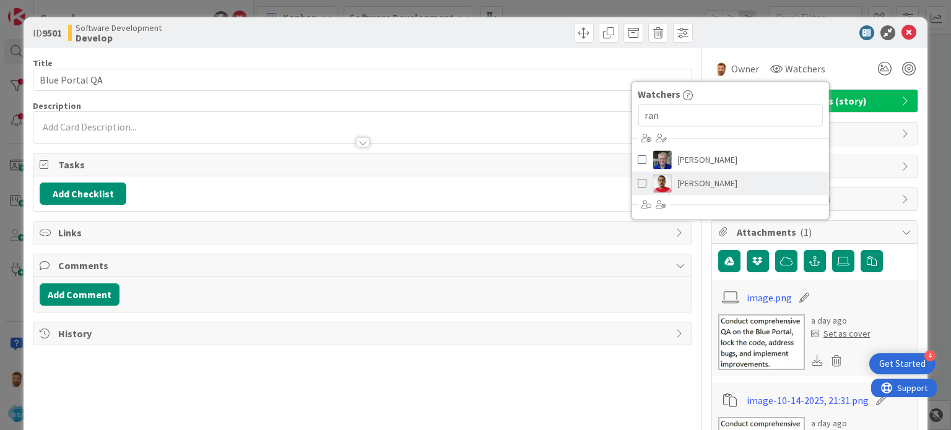
click at [638, 183] on span at bounding box center [642, 183] width 9 height 19
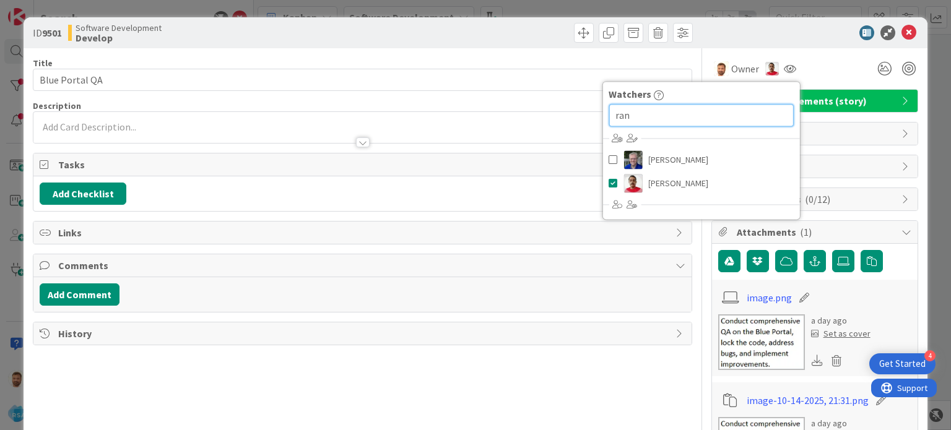
click at [690, 123] on input "ran" at bounding box center [701, 115] width 185 height 22
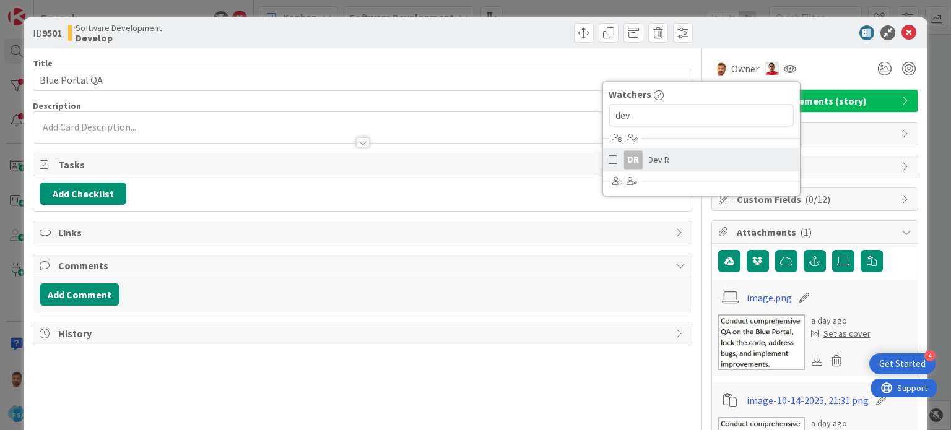
click at [656, 155] on span "Dev R" at bounding box center [658, 159] width 21 height 19
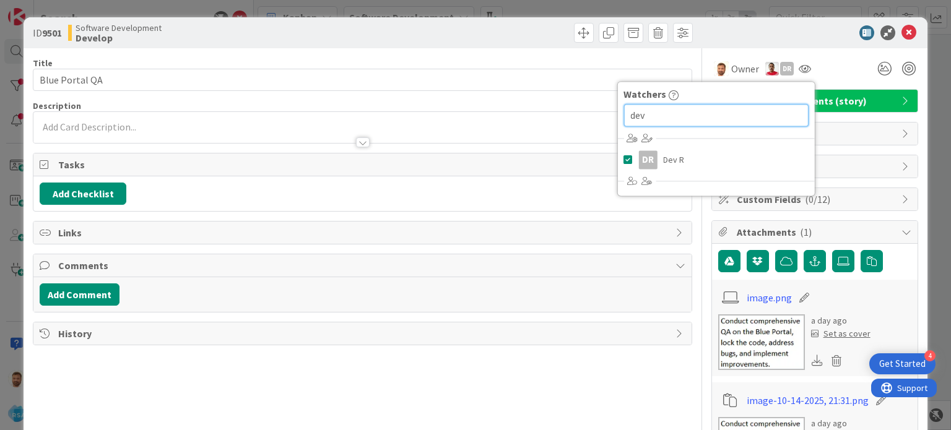
click at [681, 120] on input "dev" at bounding box center [716, 115] width 185 height 22
type input "rah"
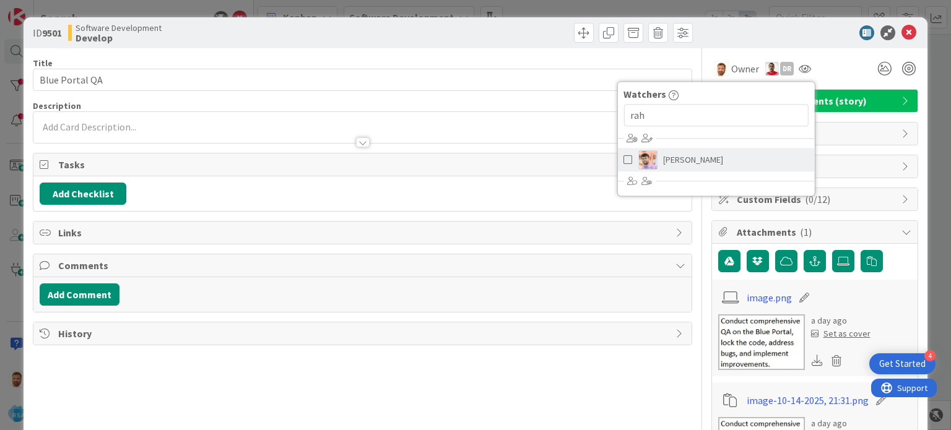
click at [669, 163] on span "[PERSON_NAME]" at bounding box center [693, 159] width 60 height 19
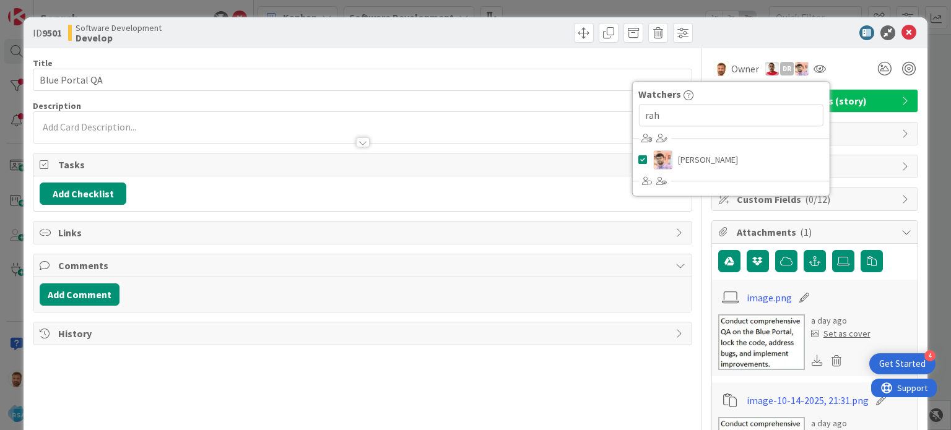
click at [552, 255] on div "Comments" at bounding box center [362, 266] width 658 height 23
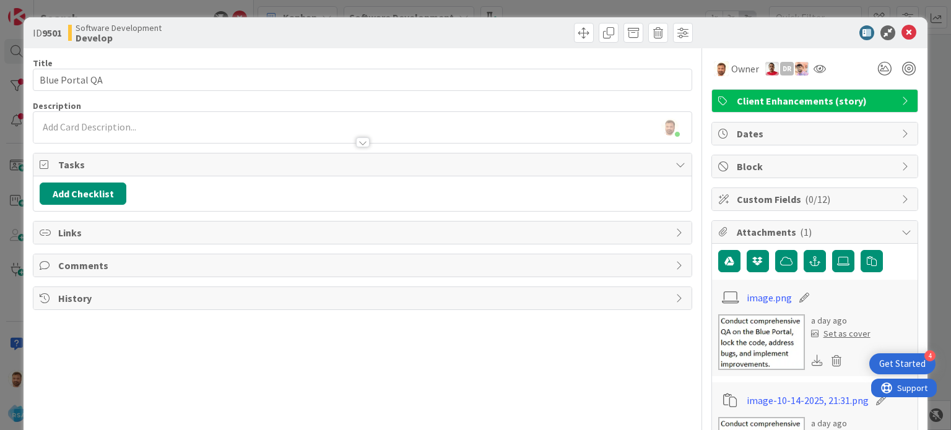
scroll to position [24, 0]
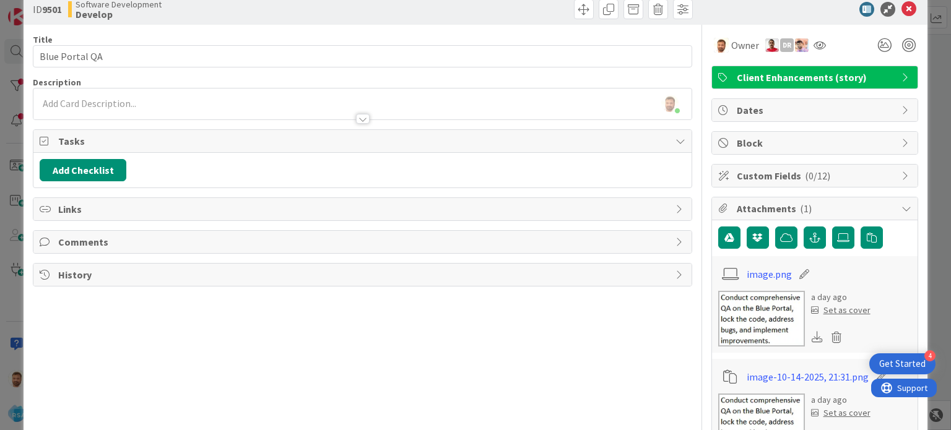
click at [112, 245] on span "Comments" at bounding box center [363, 242] width 611 height 15
click at [100, 265] on button "Add Comment" at bounding box center [80, 271] width 80 height 22
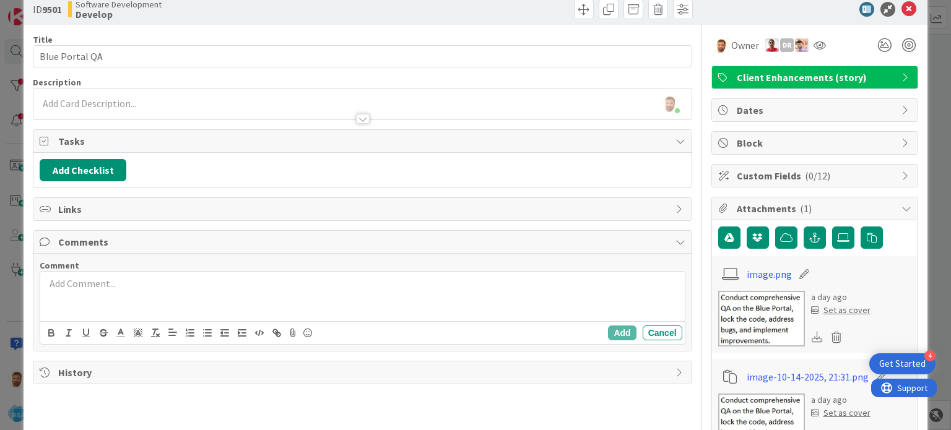
scroll to position [0, 0]
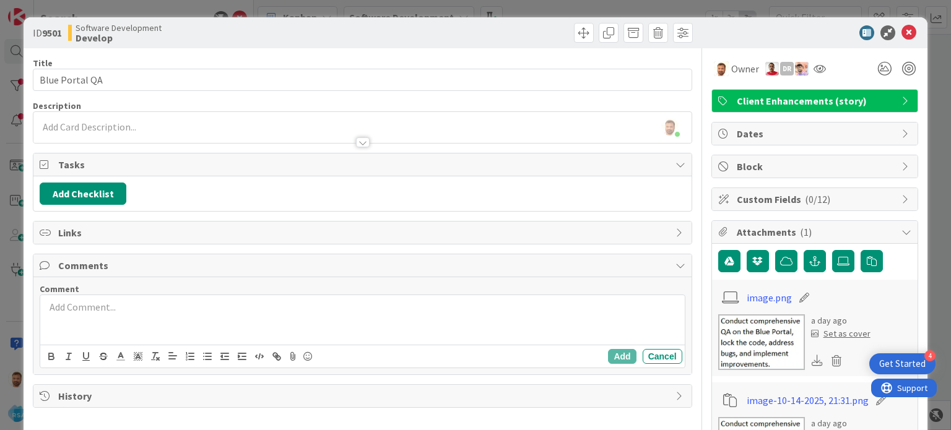
click at [154, 130] on div at bounding box center [362, 136] width 658 height 13
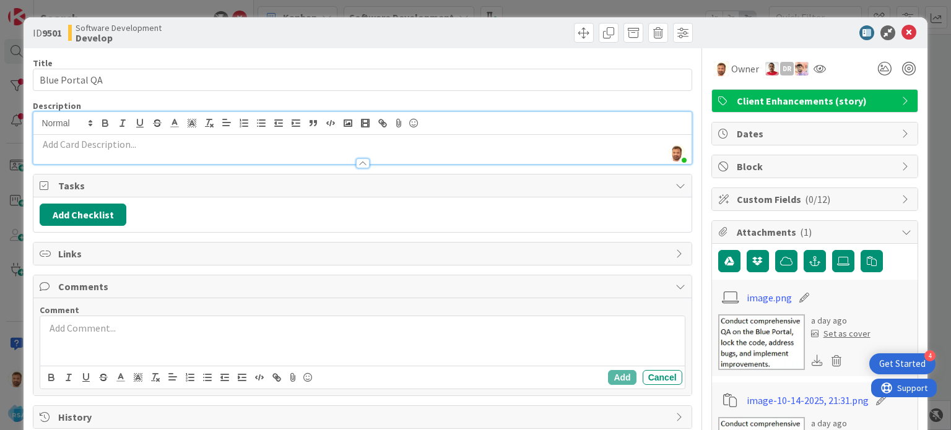
click at [146, 151] on div at bounding box center [362, 157] width 658 height 13
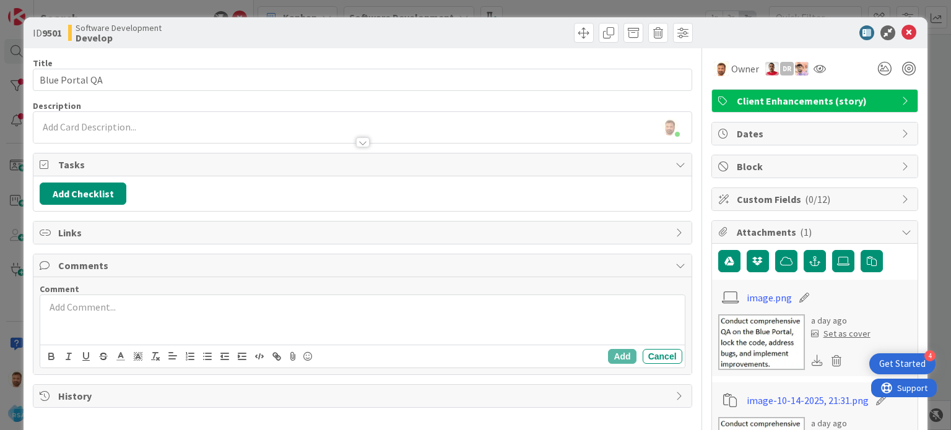
click at [137, 128] on p at bounding box center [362, 127] width 645 height 14
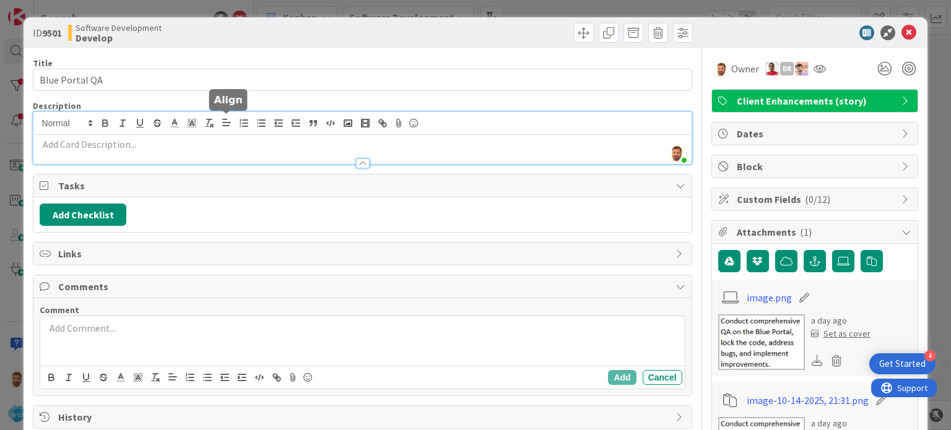
click at [240, 122] on icon "button" at bounding box center [240, 123] width 1 height 2
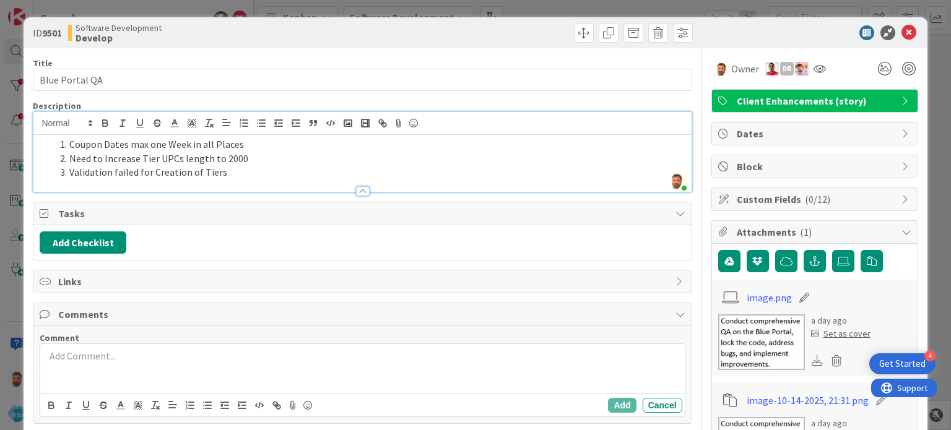
click at [255, 163] on li "Need to Increase Tier UPCs length to 2000" at bounding box center [369, 159] width 630 height 14
click at [224, 165] on li "Validation failed for Creation of Tiers" at bounding box center [369, 172] width 630 height 14
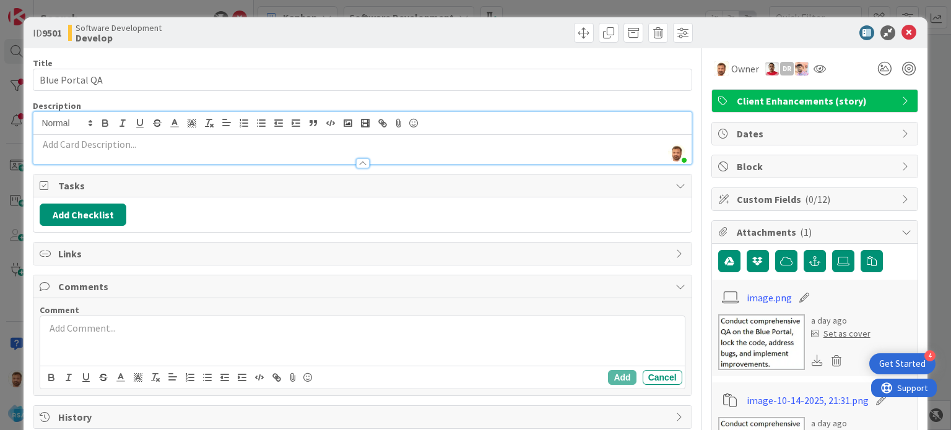
click at [168, 151] on div at bounding box center [362, 157] width 658 height 13
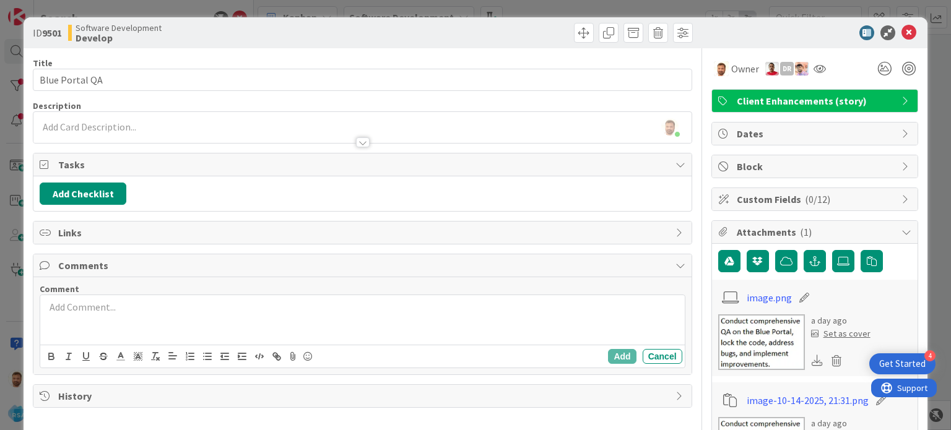
click at [148, 120] on p at bounding box center [362, 127] width 645 height 14
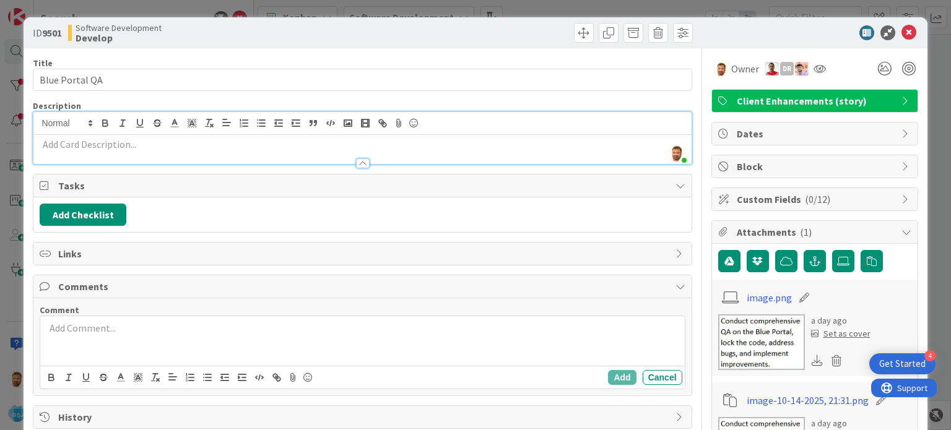
click at [136, 155] on div at bounding box center [362, 157] width 658 height 13
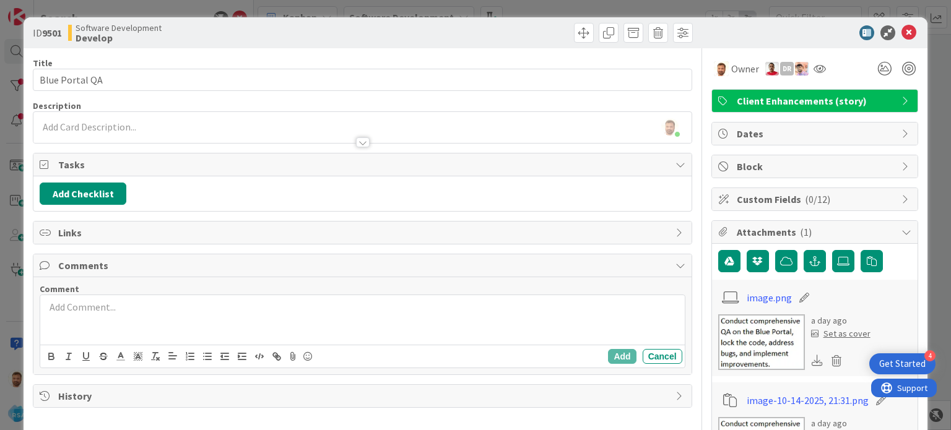
click at [132, 120] on p at bounding box center [362, 127] width 645 height 14
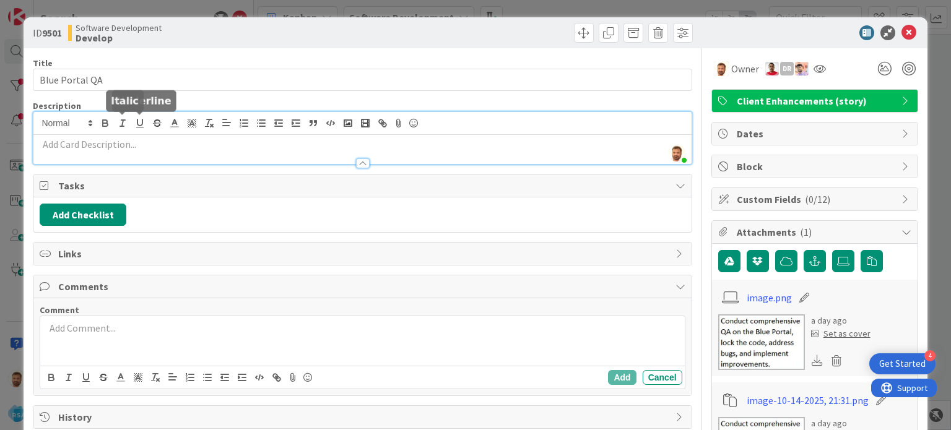
click at [128, 139] on p at bounding box center [362, 144] width 645 height 14
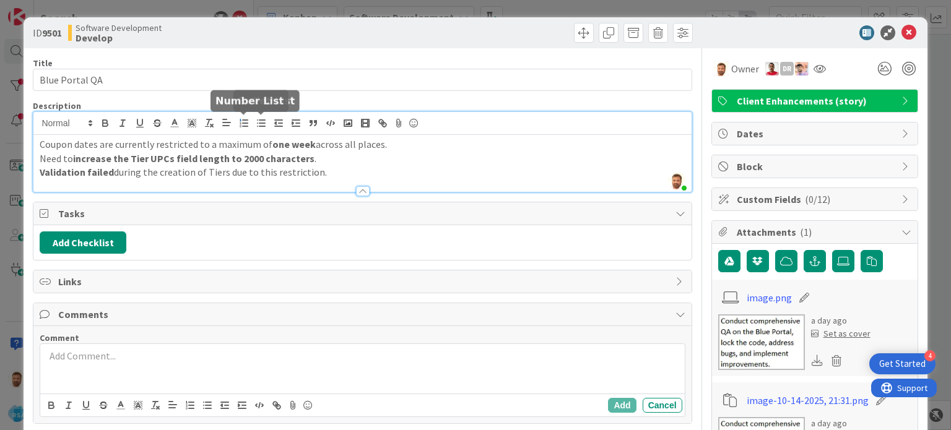
click at [250, 121] on button "button" at bounding box center [243, 123] width 17 height 15
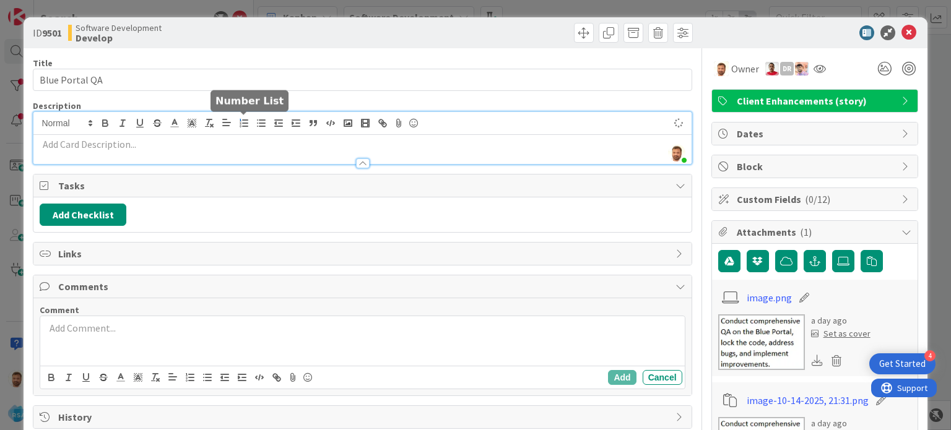
click at [246, 125] on icon "button" at bounding box center [243, 123] width 11 height 11
click at [228, 152] on div at bounding box center [362, 157] width 658 height 13
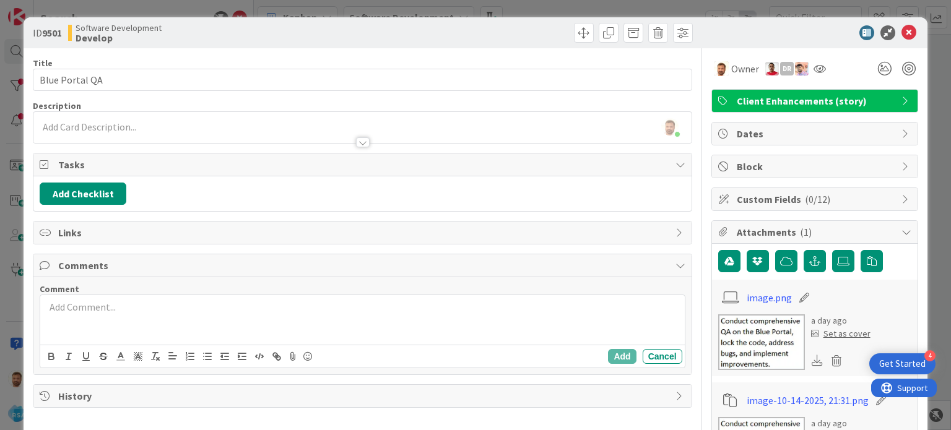
click at [198, 133] on div at bounding box center [362, 136] width 658 height 13
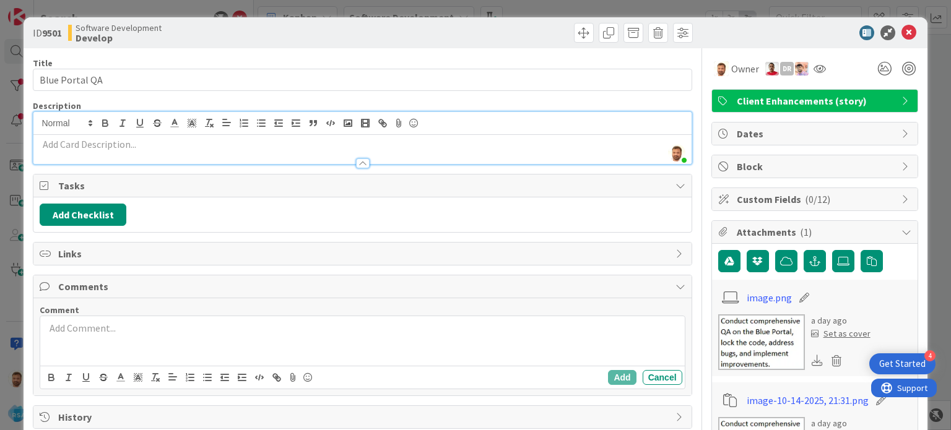
click at [176, 141] on p at bounding box center [362, 144] width 645 height 14
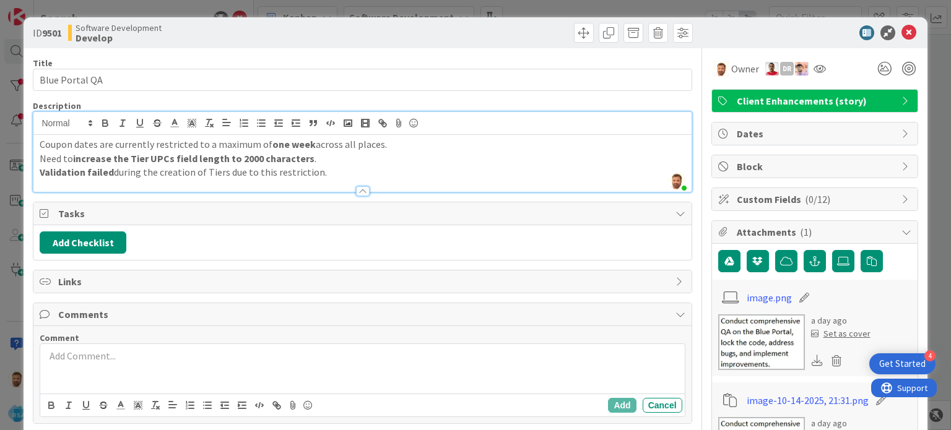
drag, startPoint x: 322, startPoint y: 173, endPoint x: 18, endPoint y: 133, distance: 306.7
click at [18, 133] on div "ID 9501 Software Development Develop Title 14 / 128 Blue Portal QA Description …" at bounding box center [475, 215] width 951 height 430
click at [242, 121] on icon "button" at bounding box center [243, 123] width 11 height 11
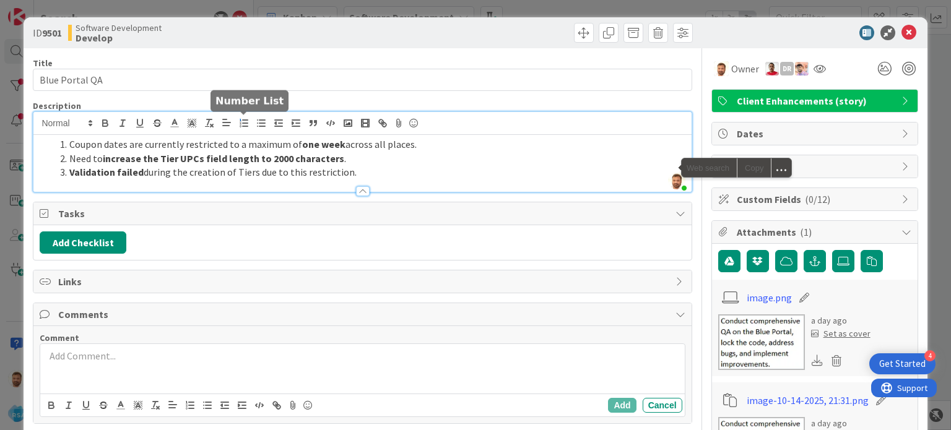
click at [279, 170] on li "Validation failed during the creation of Tiers due to this restriction." at bounding box center [369, 172] width 630 height 14
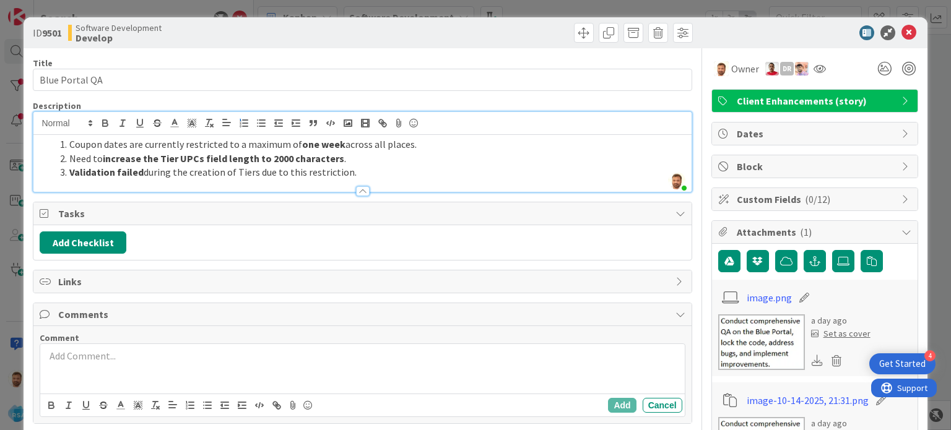
click at [129, 146] on li "Coupon dates are currently restricted to a maximum of one week across all place…" at bounding box center [369, 144] width 630 height 14
click at [181, 143] on li "Coupon dates are currently restricted to a maximum of one week across all place…" at bounding box center [369, 144] width 630 height 14
click at [378, 157] on li "Need to increase the Tier UPCs field length to 2000 characters ." at bounding box center [369, 159] width 630 height 14
drag, startPoint x: 253, startPoint y: 174, endPoint x: 344, endPoint y: 177, distance: 91.7
click at [344, 177] on li "Validation failed during the creation of Tiers due to this restriction." at bounding box center [369, 172] width 630 height 14
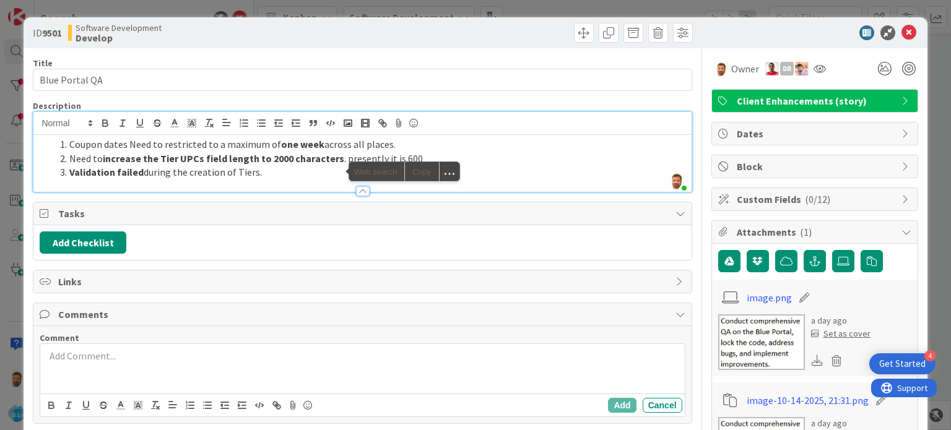
click at [297, 176] on li "Validation failed during the creation of Tiers." at bounding box center [369, 172] width 630 height 14
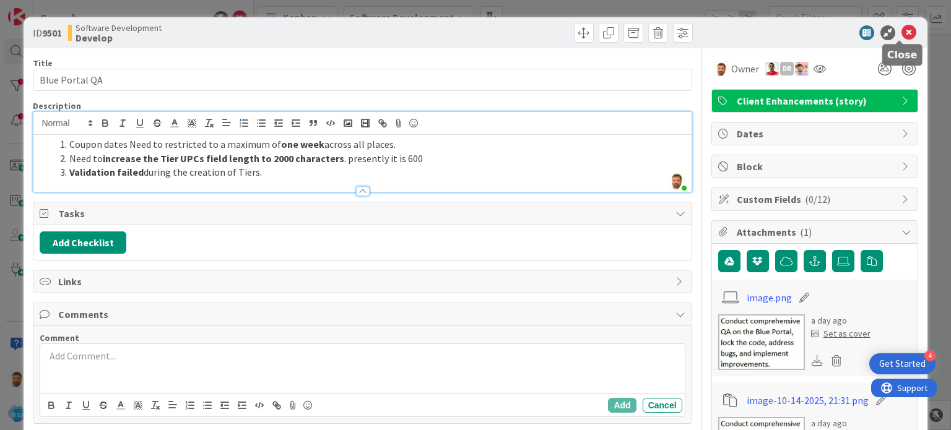
click at [904, 33] on icon at bounding box center [909, 32] width 15 height 15
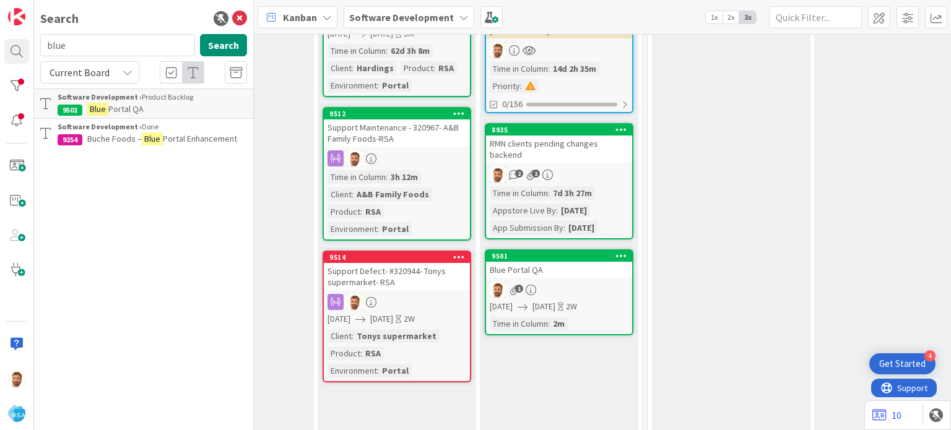
click at [555, 262] on div "Blue Portal QA" at bounding box center [559, 270] width 146 height 16
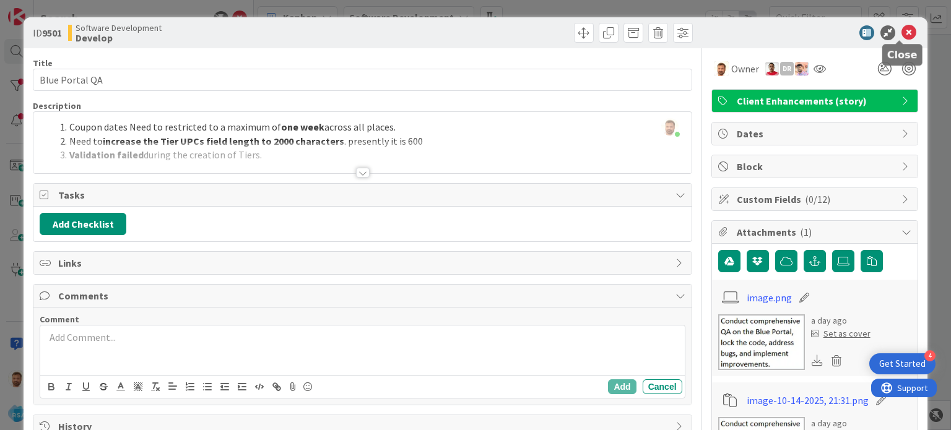
click at [902, 26] on icon at bounding box center [909, 32] width 15 height 15
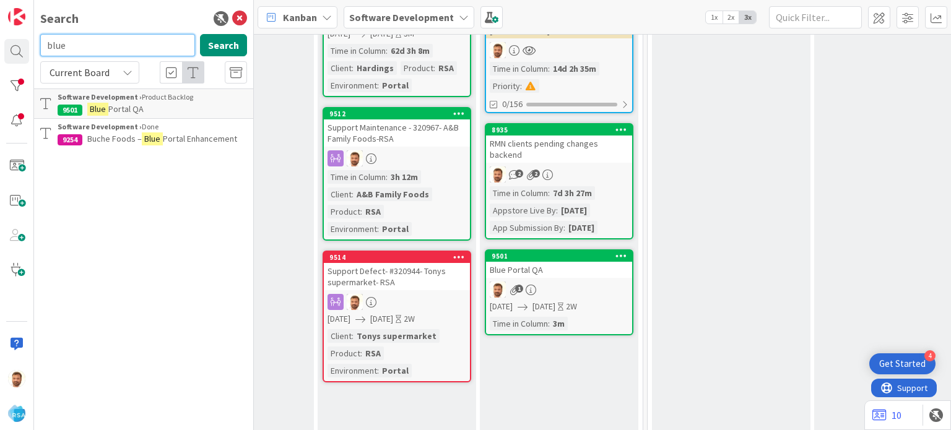
click at [70, 44] on input "blue" at bounding box center [117, 45] width 155 height 22
type input "9514"
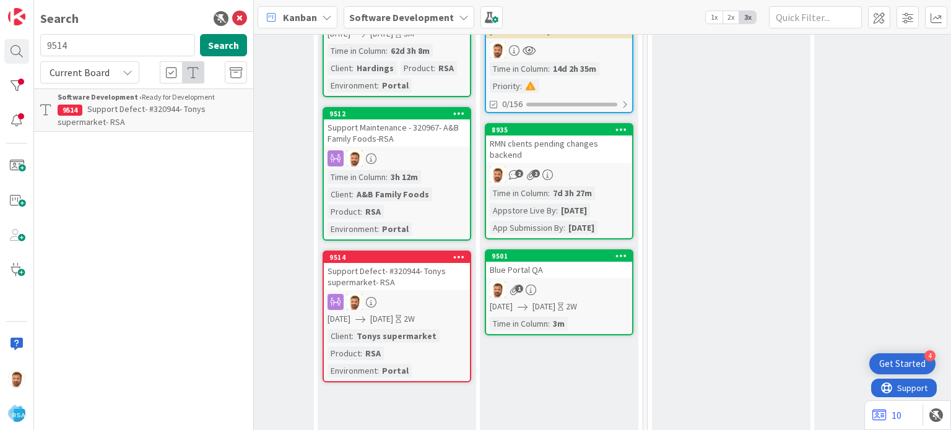
click at [125, 105] on span "Support Defect- #320944- Tonys supermarket- RSA" at bounding box center [132, 115] width 148 height 24
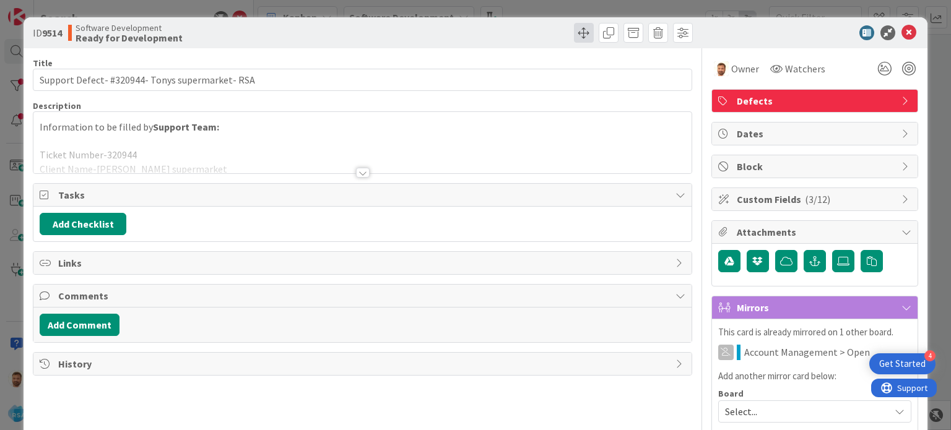
click at [575, 35] on span at bounding box center [584, 33] width 20 height 20
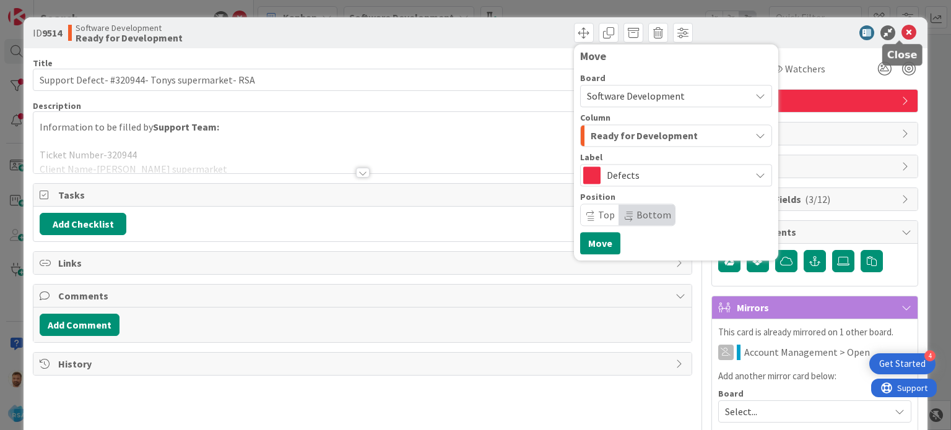
click at [902, 34] on icon at bounding box center [909, 32] width 15 height 15
